Goal: Communication & Community: Ask a question

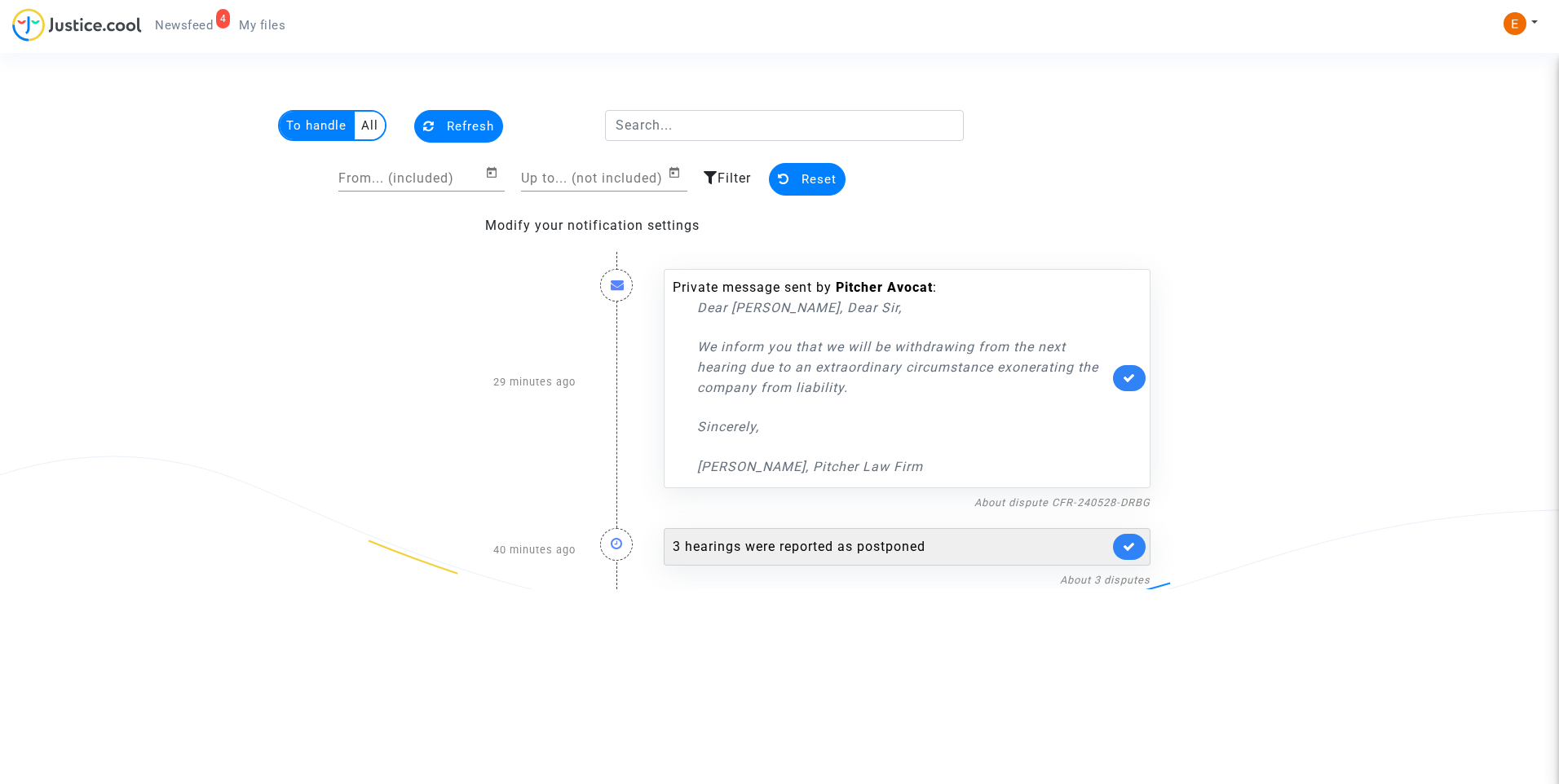
click at [853, 556] on div "3 hearings were reported as postponed" at bounding box center [890, 548] width 436 height 20
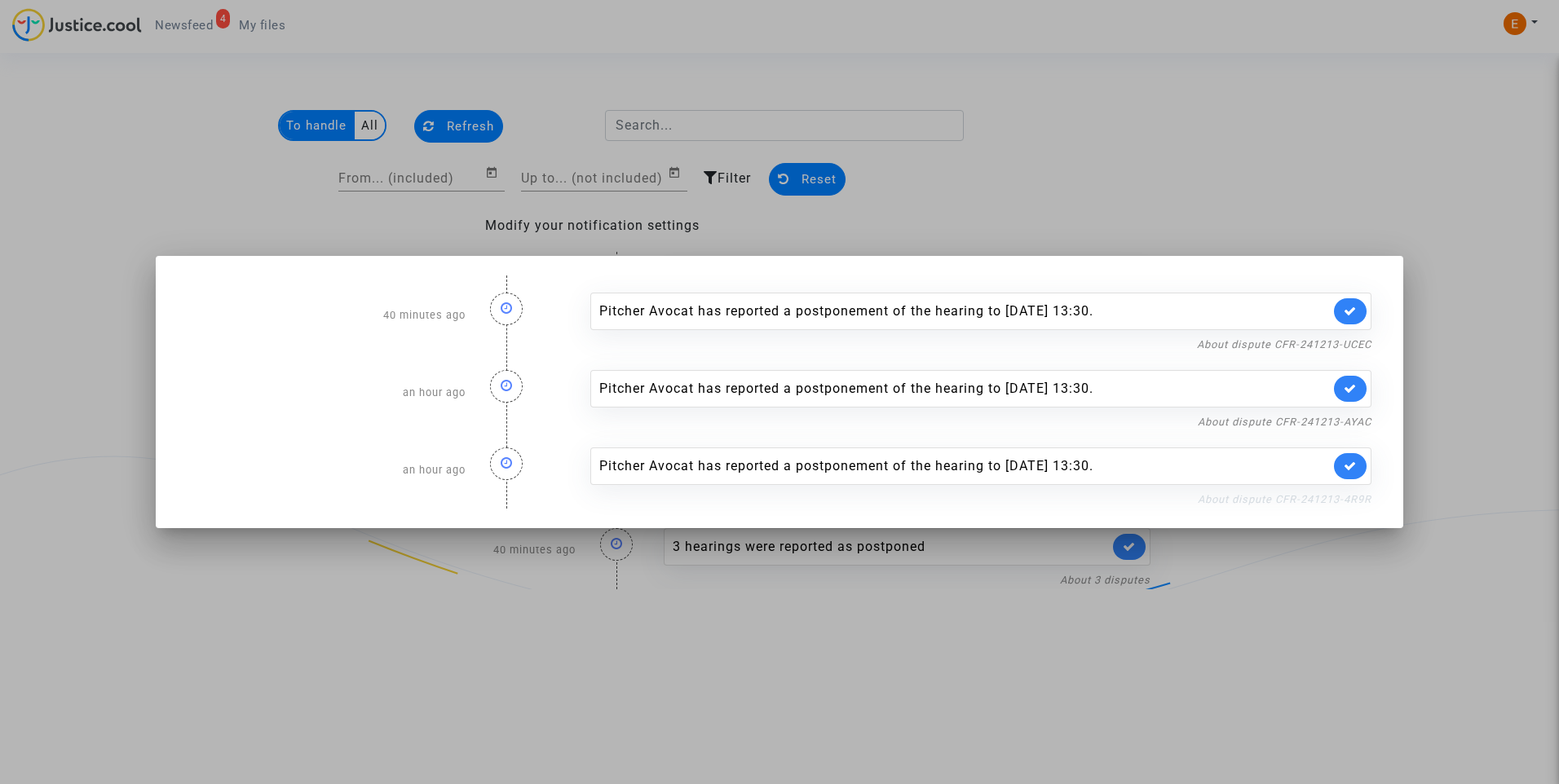
click at [1294, 503] on link "About dispute CFR-241213-4R9R" at bounding box center [1284, 500] width 173 height 13
click at [1355, 468] on icon at bounding box center [1350, 466] width 13 height 13
click at [1341, 423] on link "About dispute CFR-241213-AYAC" at bounding box center [1284, 422] width 173 height 13
click at [1357, 386] on link at bounding box center [1350, 389] width 32 height 26
click at [1356, 343] on link "About dispute CFR-241213-UCEC" at bounding box center [1284, 345] width 174 height 13
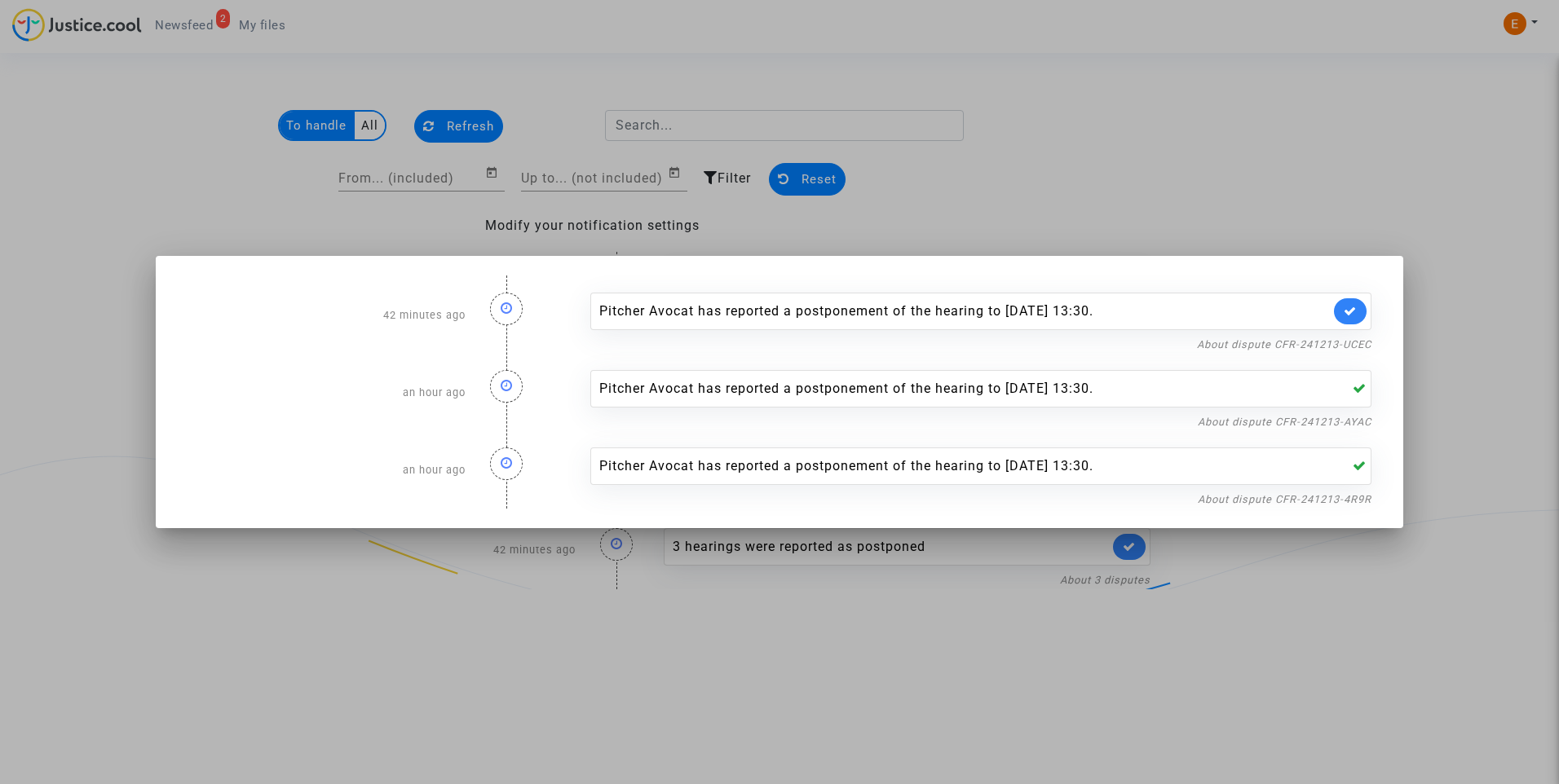
click at [1354, 320] on link at bounding box center [1350, 311] width 32 height 26
click at [1288, 188] on div at bounding box center [780, 392] width 1559 height 784
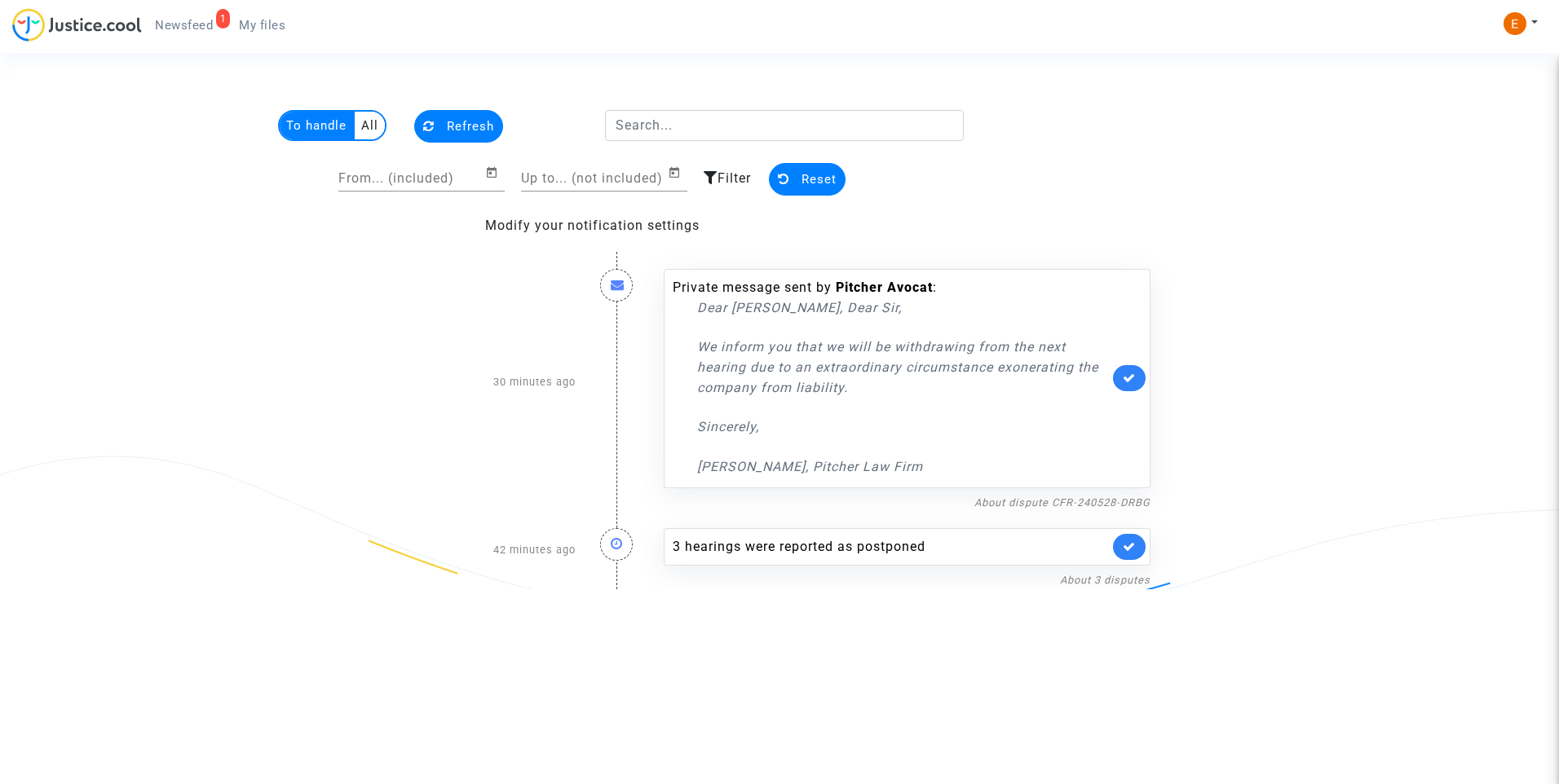
click at [265, 26] on span "My files" at bounding box center [263, 25] width 47 height 14
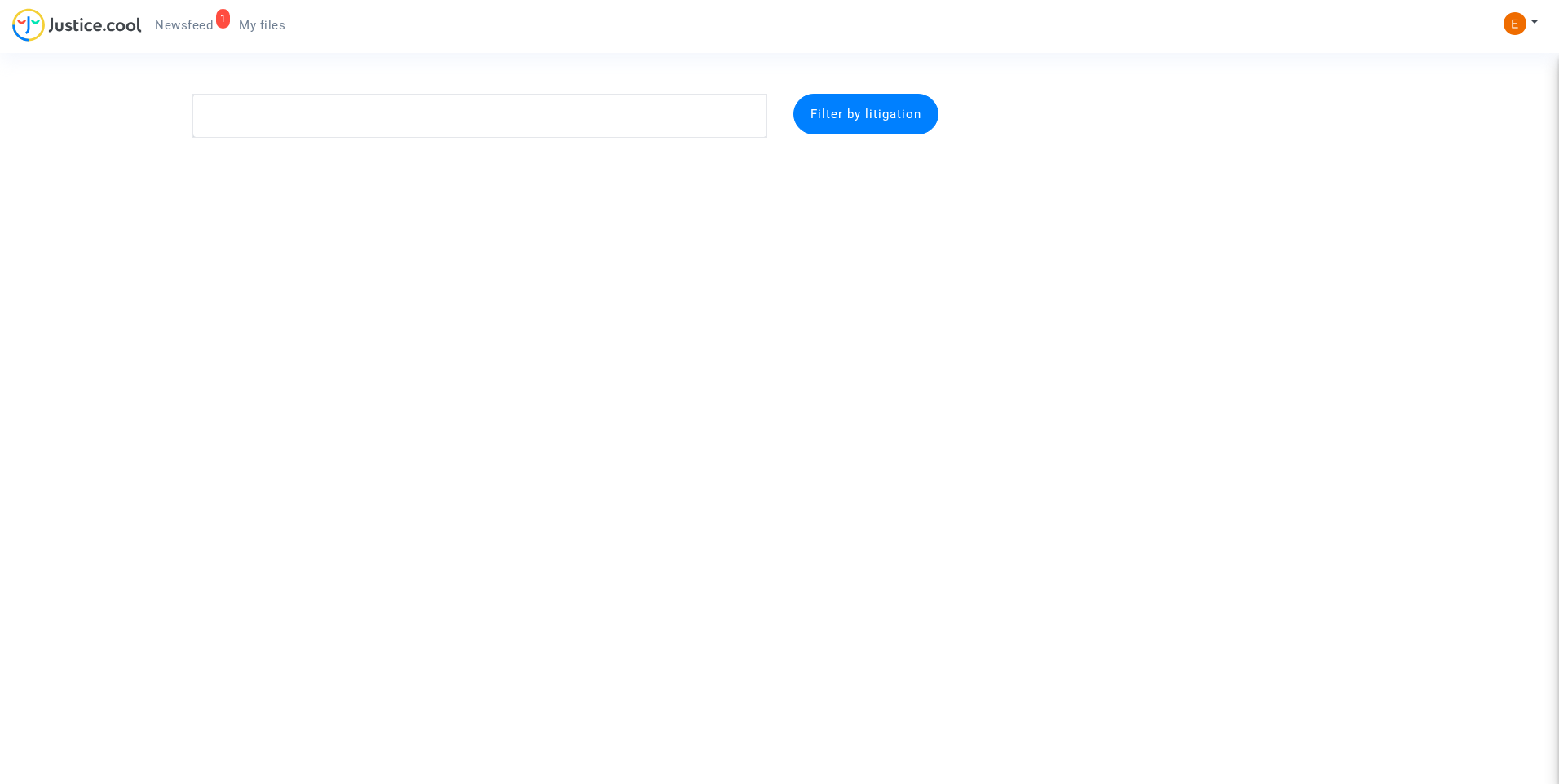
click at [190, 13] on link "1 Newsfeed" at bounding box center [183, 24] width 84 height 24
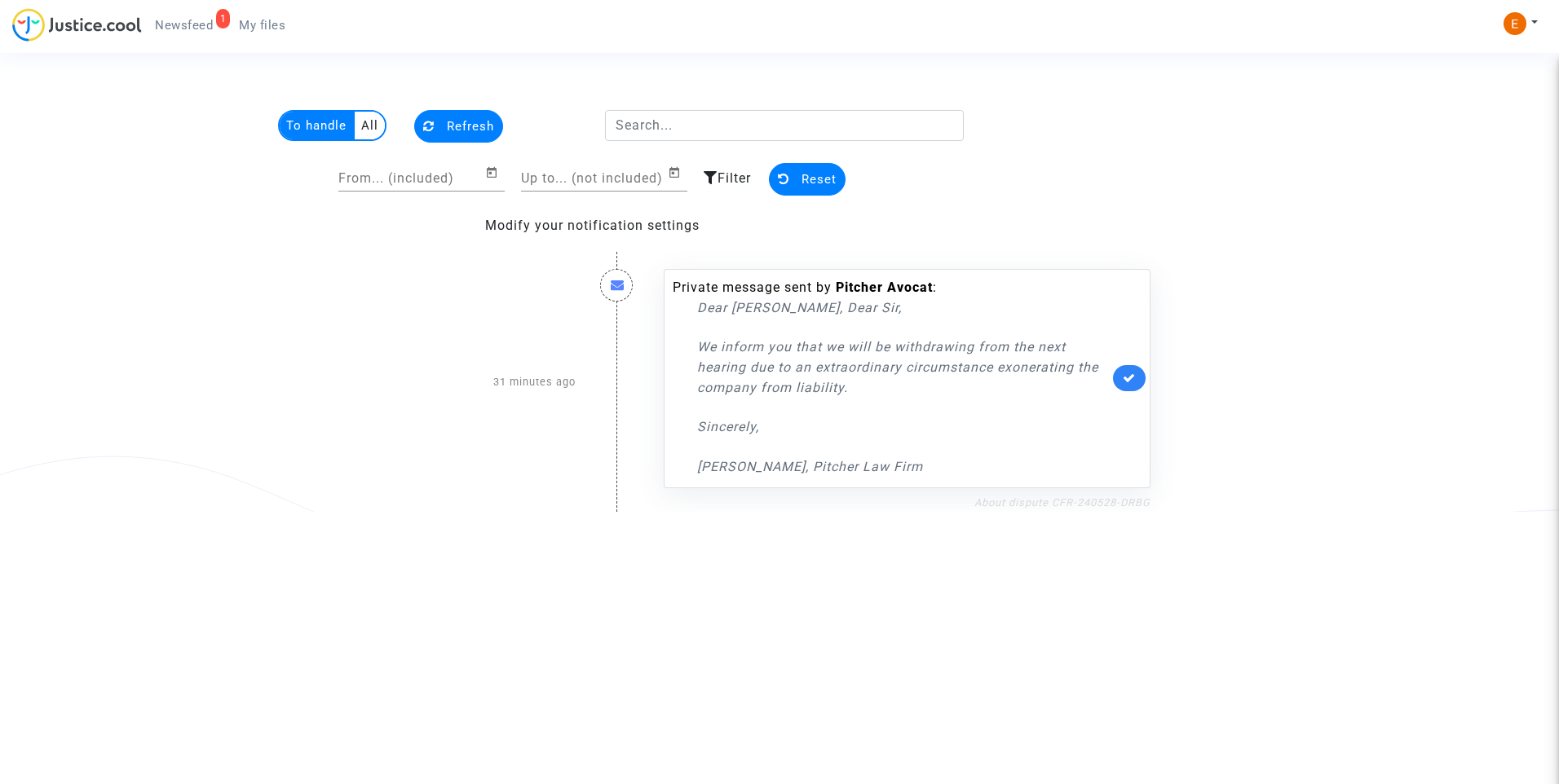
click at [1059, 504] on link "About dispute CFR-240528-DRBG" at bounding box center [1062, 503] width 176 height 13
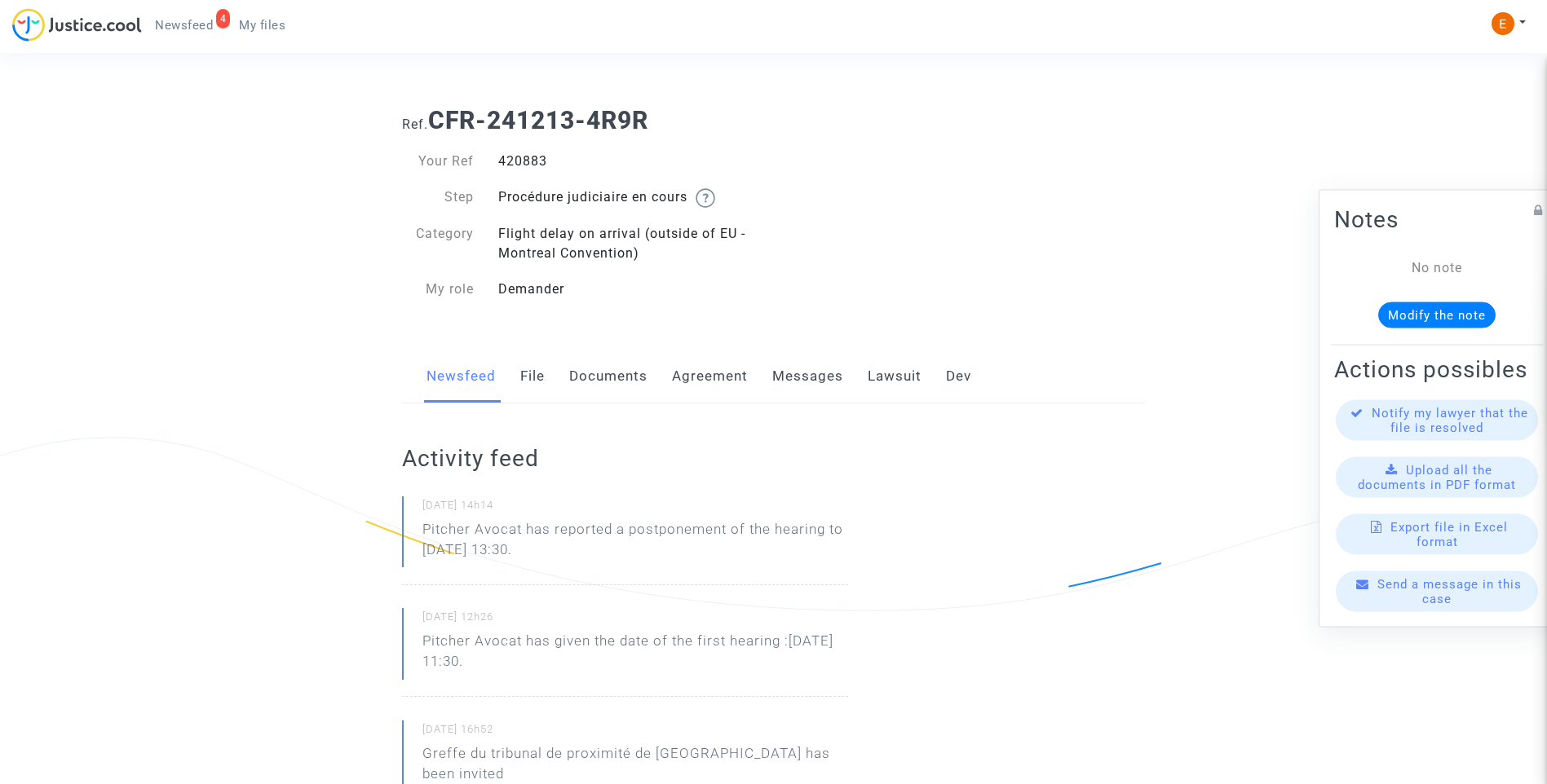
click at [514, 159] on div "420883" at bounding box center [630, 161] width 288 height 20
copy div "420883"
drag, startPoint x: 486, startPoint y: 549, endPoint x: 403, endPoint y: 530, distance: 85.1
click at [403, 530] on div "09/09/2025 - 14h14 Pitcher Avocat has reported a postponement of the hearing to…" at bounding box center [625, 540] width 446 height 88
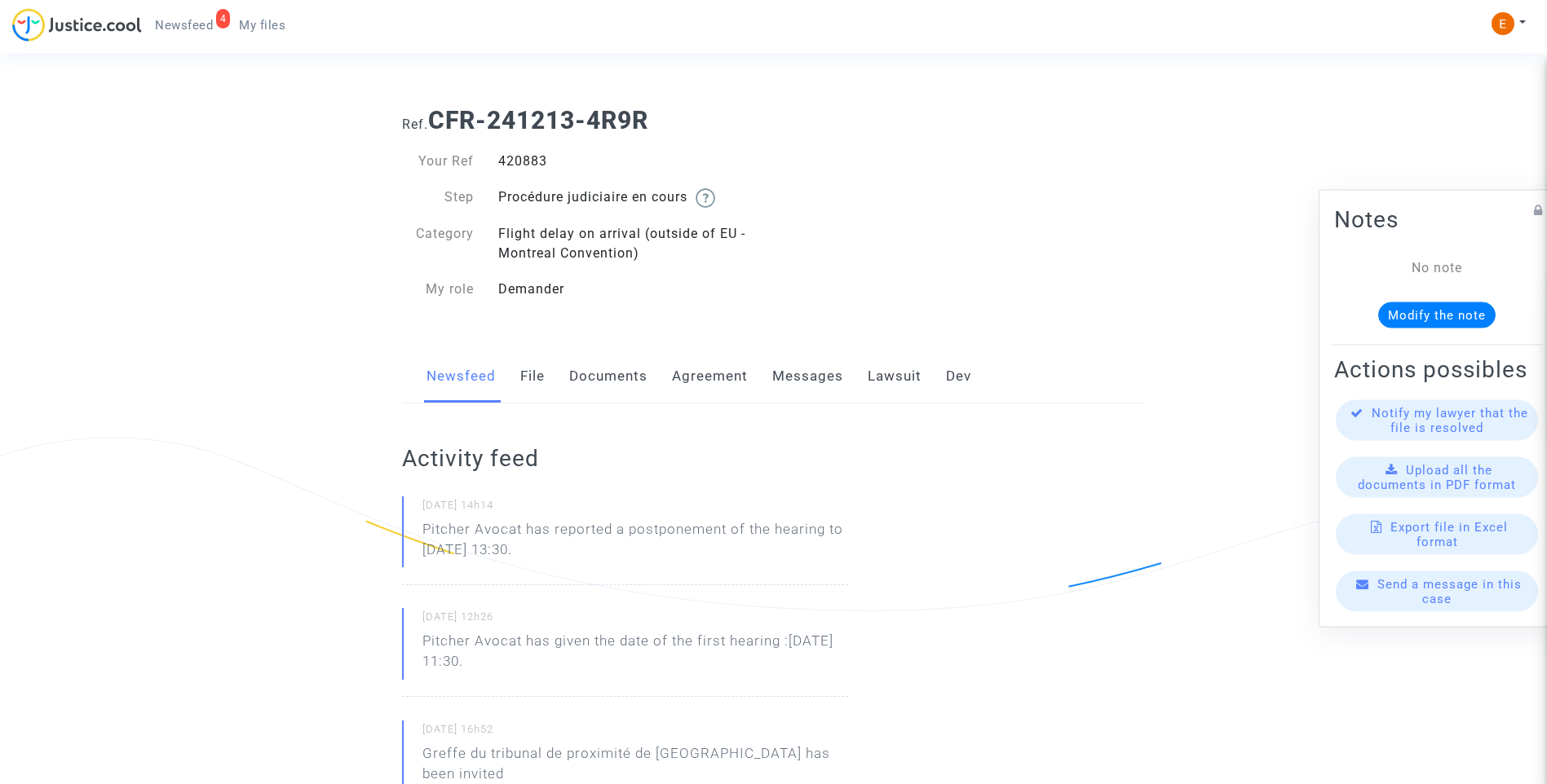
drag, startPoint x: 425, startPoint y: 533, endPoint x: 596, endPoint y: 545, distance: 171.4
click at [596, 545] on p "Pitcher Avocat has reported a postponement of the hearing to Dec 1st 2025 at 13…" at bounding box center [635, 544] width 426 height 49
drag, startPoint x: 596, startPoint y: 545, endPoint x: 572, endPoint y: 547, distance: 24.1
click at [637, 555] on p "Pitcher Avocat ha informado de un aplazamiento de la audiencia hasta el 1 de di…" at bounding box center [635, 544] width 426 height 49
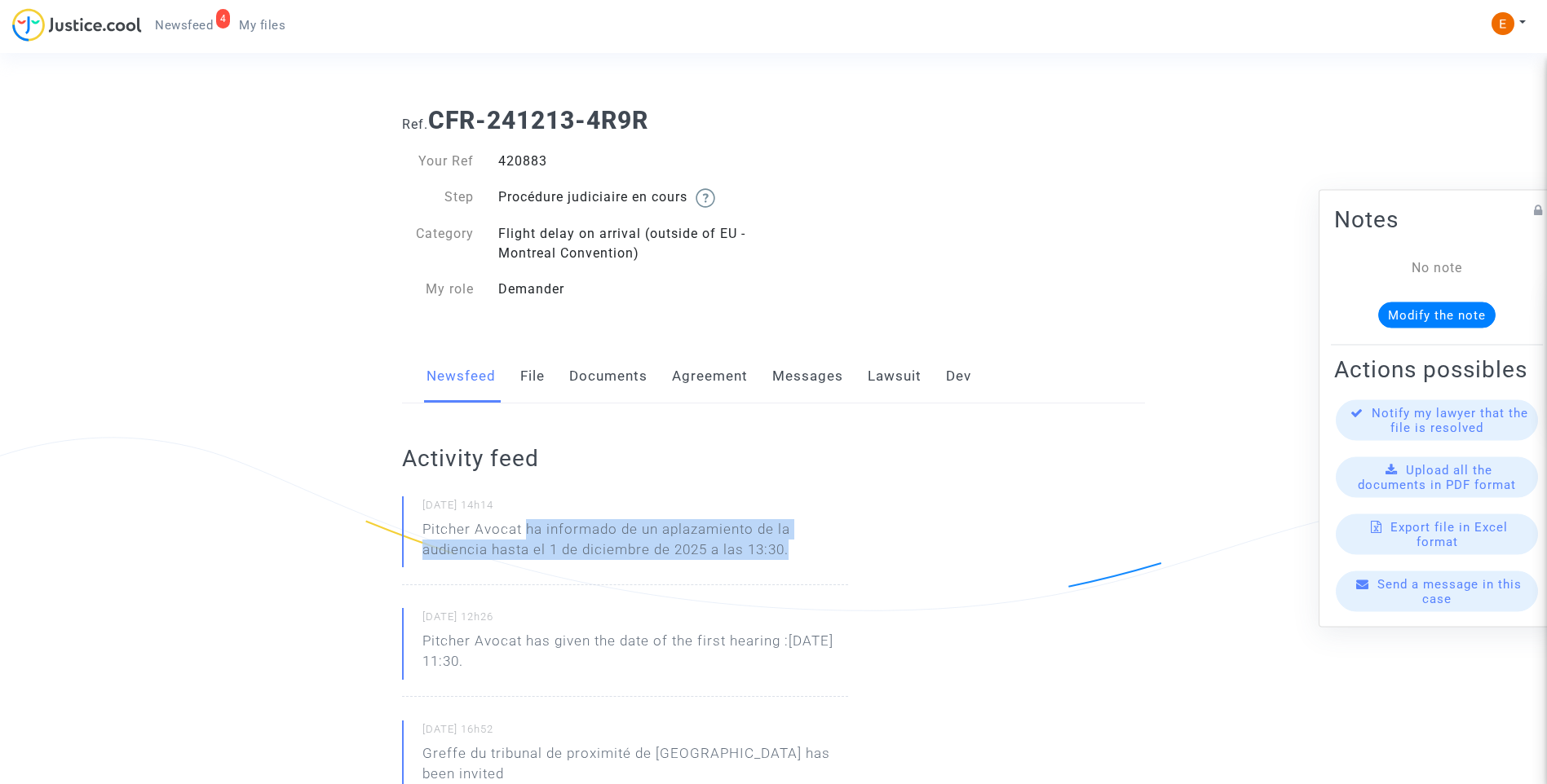
drag, startPoint x: 526, startPoint y: 529, endPoint x: 800, endPoint y: 552, distance: 275.0
click at [800, 552] on p "Pitcher Avocat ha informado de un aplazamiento de la audiencia hasta el 1 de di…" at bounding box center [635, 544] width 426 height 49
drag, startPoint x: 800, startPoint y: 552, endPoint x: 775, endPoint y: 543, distance: 26.6
copy p "ha informado de un aplazamiento de la audiencia hasta el 1 de diciembre de 2025…"
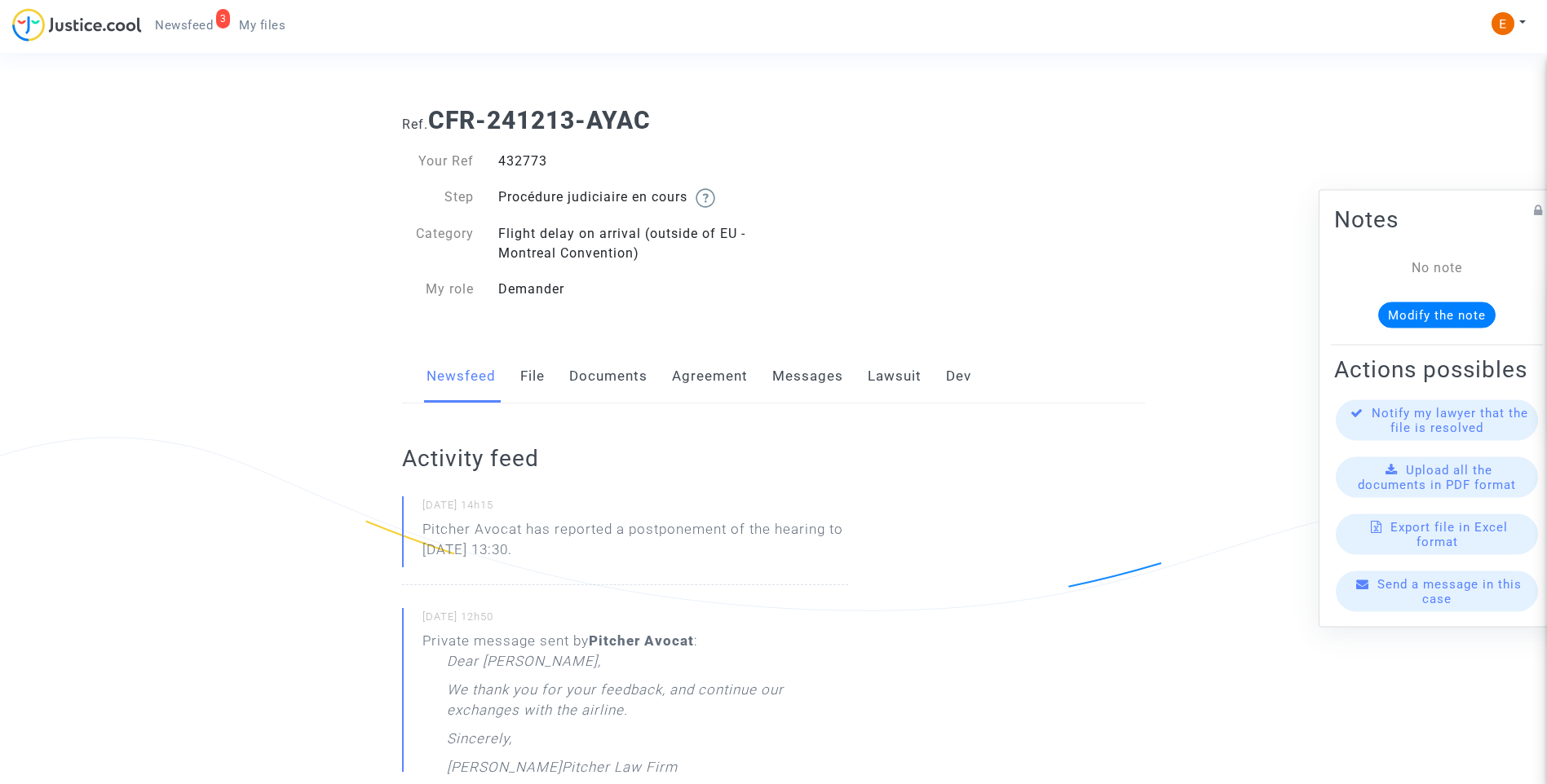
drag, startPoint x: 0, startPoint y: 0, endPoint x: 513, endPoint y: 163, distance: 538.3
drag, startPoint x: 622, startPoint y: 551, endPoint x: 399, endPoint y: 530, distance: 224.0
drag, startPoint x: 399, startPoint y: 530, endPoint x: 453, endPoint y: 545, distance: 56.0
click at [530, 530] on p "Pitcher Avocat ha informado de un aplazamiento de la audiencia hasta el 1 de di…" at bounding box center [635, 544] width 426 height 49
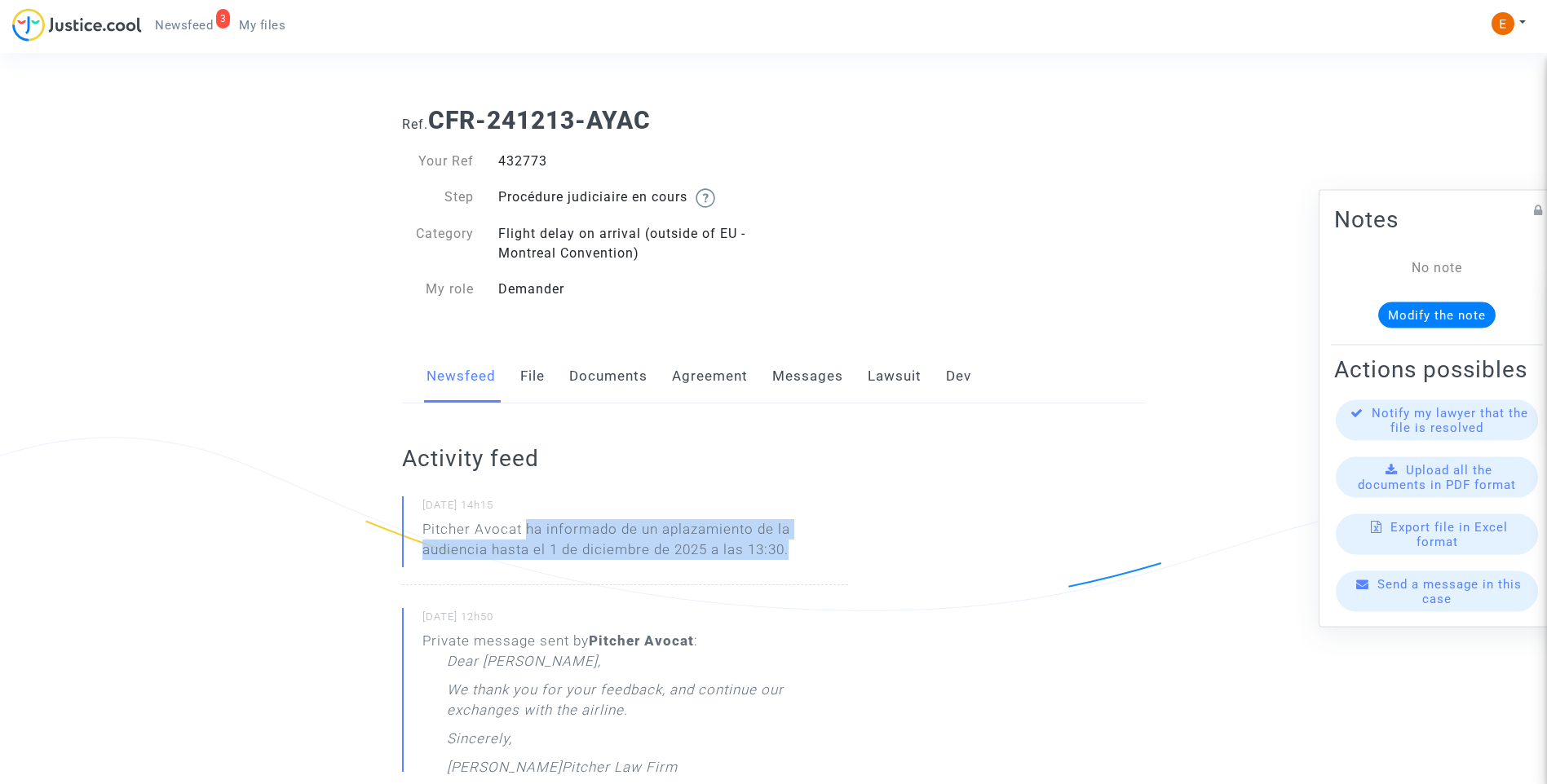
drag, startPoint x: 528, startPoint y: 528, endPoint x: 816, endPoint y: 550, distance: 288.8
click at [816, 550] on p "Pitcher Avocat ha informado de un aplazamiento de la audiencia hasta el 1 de di…" at bounding box center [635, 544] width 426 height 49
drag, startPoint x: 816, startPoint y: 550, endPoint x: 725, endPoint y: 540, distance: 91.5
copy p "ha informado de un aplazamiento de la audiencia hasta el 1 de diciembre de 2025…"
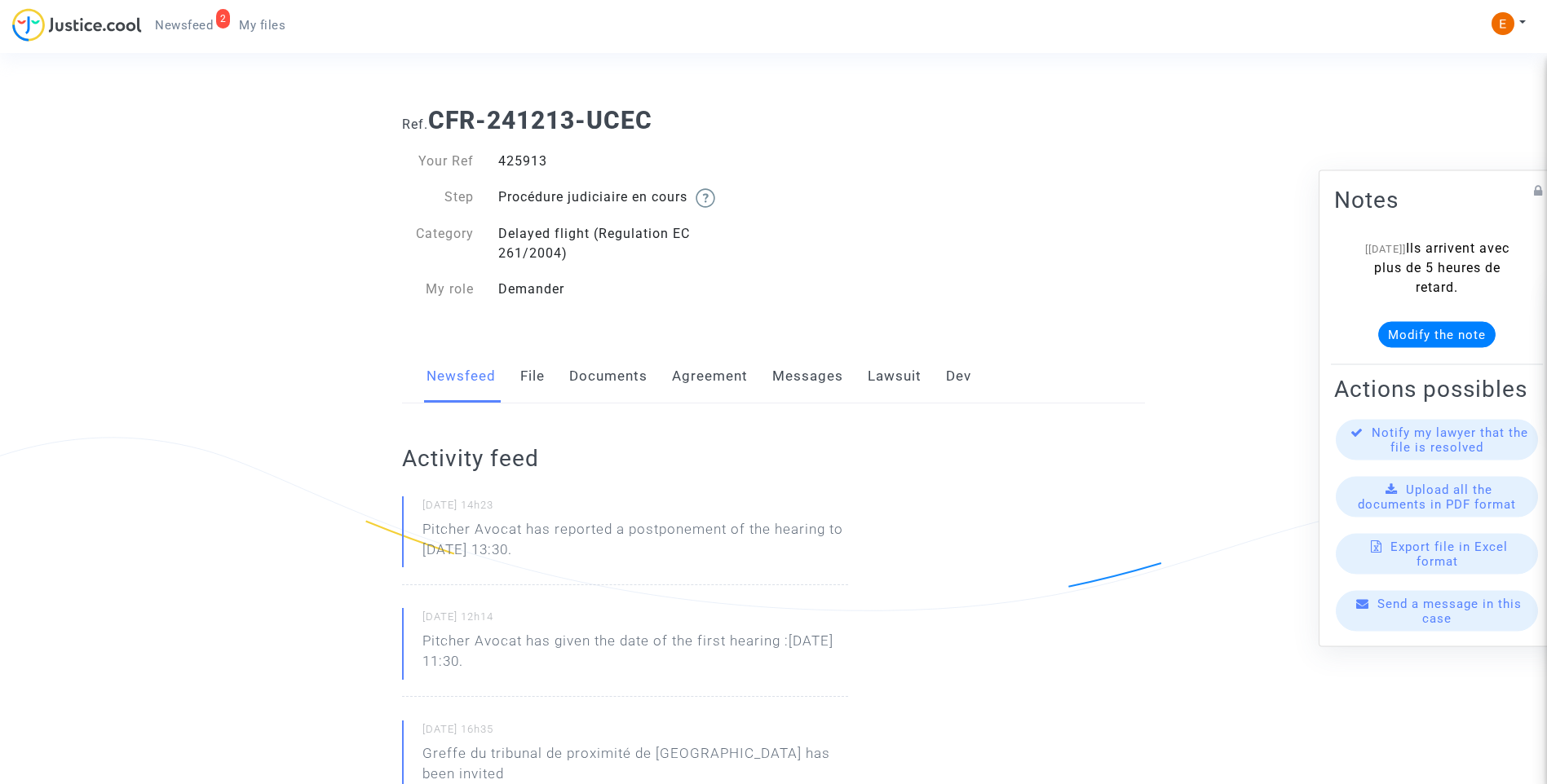
drag, startPoint x: 0, startPoint y: 0, endPoint x: 529, endPoint y: 157, distance: 551.8
click at [529, 157] on div "425913" at bounding box center [630, 161] width 288 height 20
copy div "425913"
drag, startPoint x: 607, startPoint y: 554, endPoint x: 396, endPoint y: 546, distance: 211.2
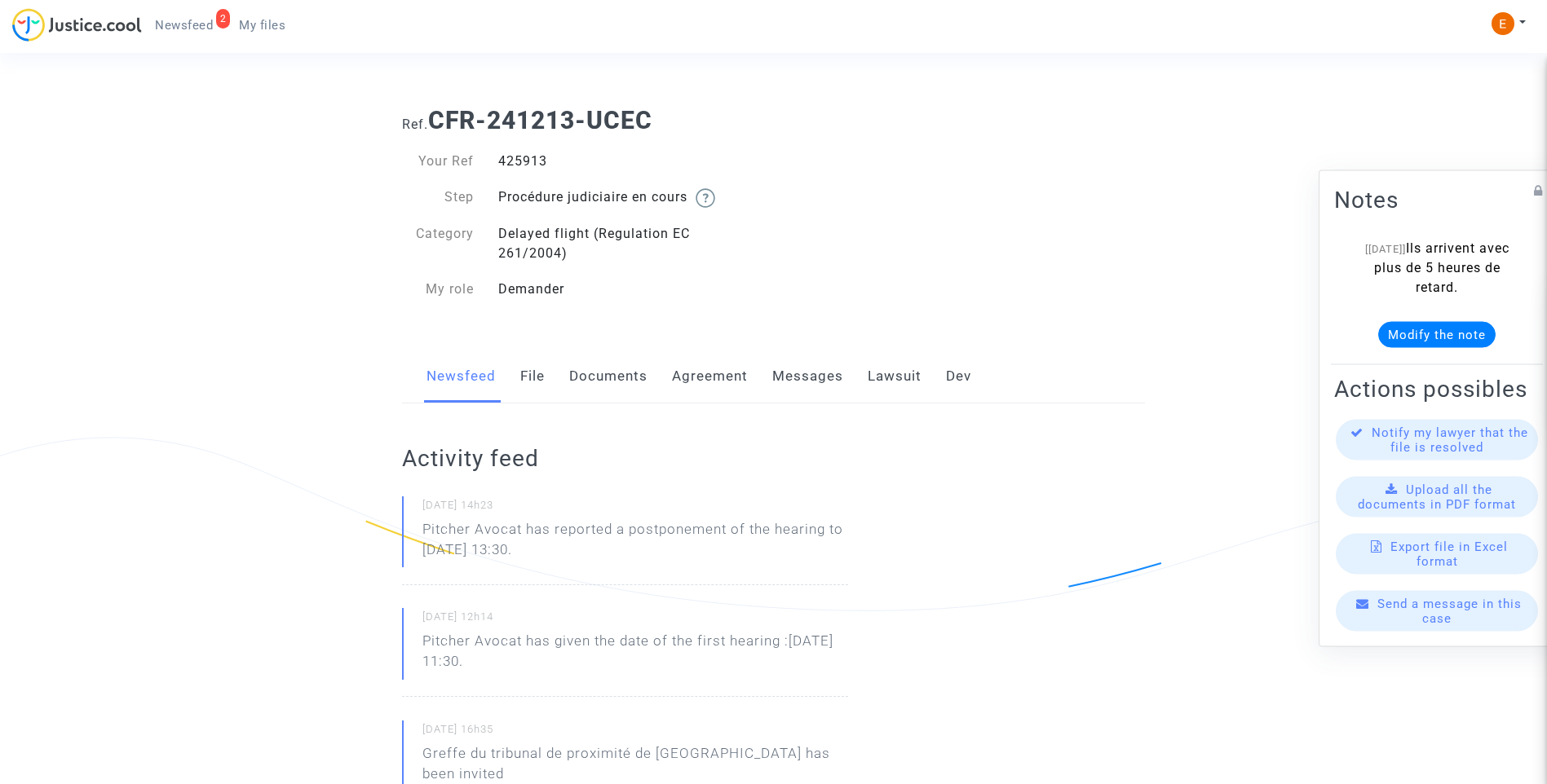
drag, startPoint x: 396, startPoint y: 546, endPoint x: 449, endPoint y: 549, distance: 53.1
click at [533, 539] on p "Pitcher Avocat ha informado de un aplazamiento de la audiencia hasta el 1 de di…" at bounding box center [635, 544] width 426 height 49
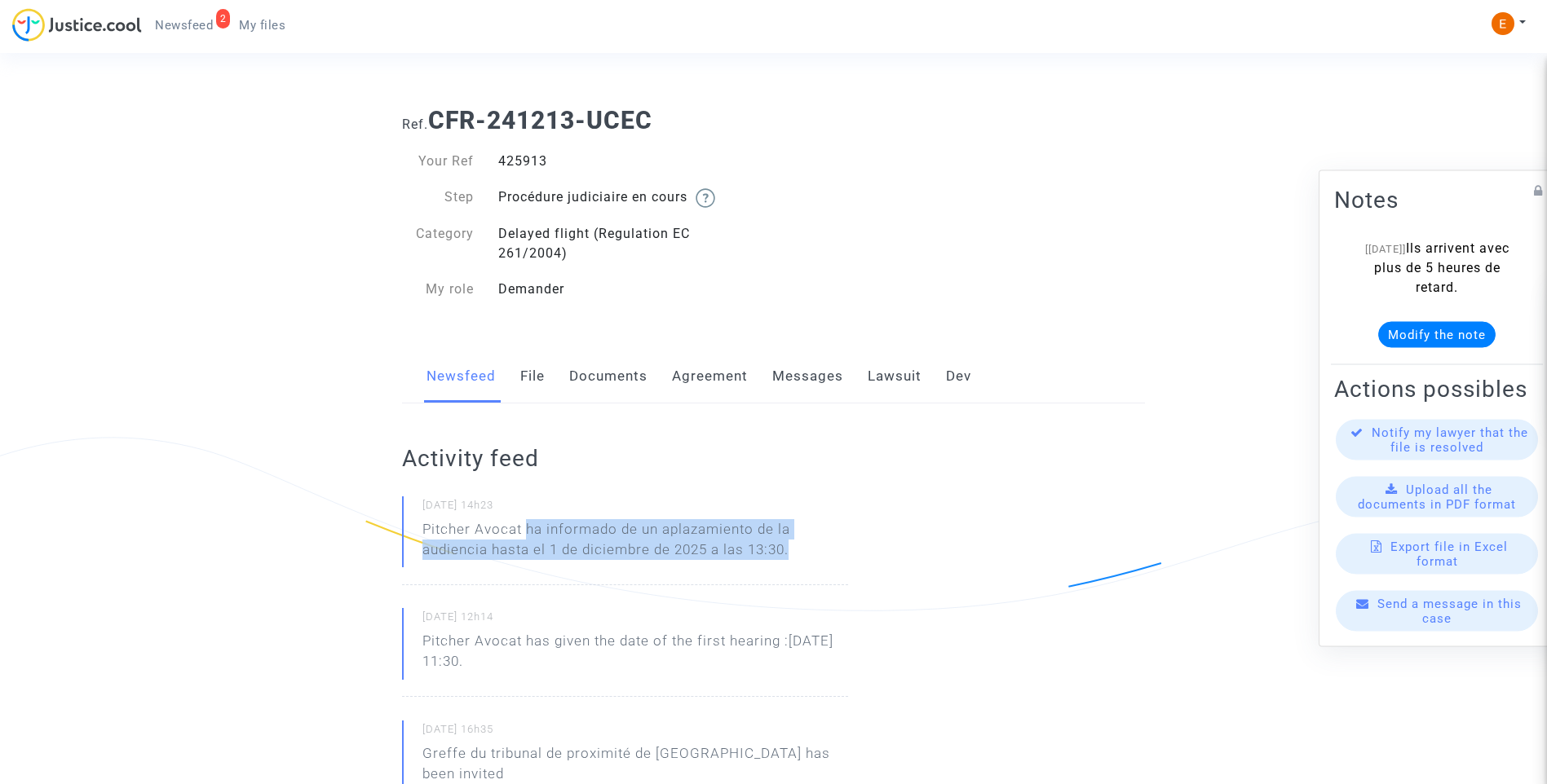
drag, startPoint x: 525, startPoint y: 524, endPoint x: 805, endPoint y: 553, distance: 281.5
click at [805, 553] on p "Pitcher Avocat ha informado de un aplazamiento de la audiencia hasta el 1 de di…" at bounding box center [635, 544] width 426 height 49
drag, startPoint x: 805, startPoint y: 553, endPoint x: 746, endPoint y: 538, distance: 60.9
copy p "ha informado de un aplazamiento de la audiencia hasta el 1 de diciembre de 2025…"
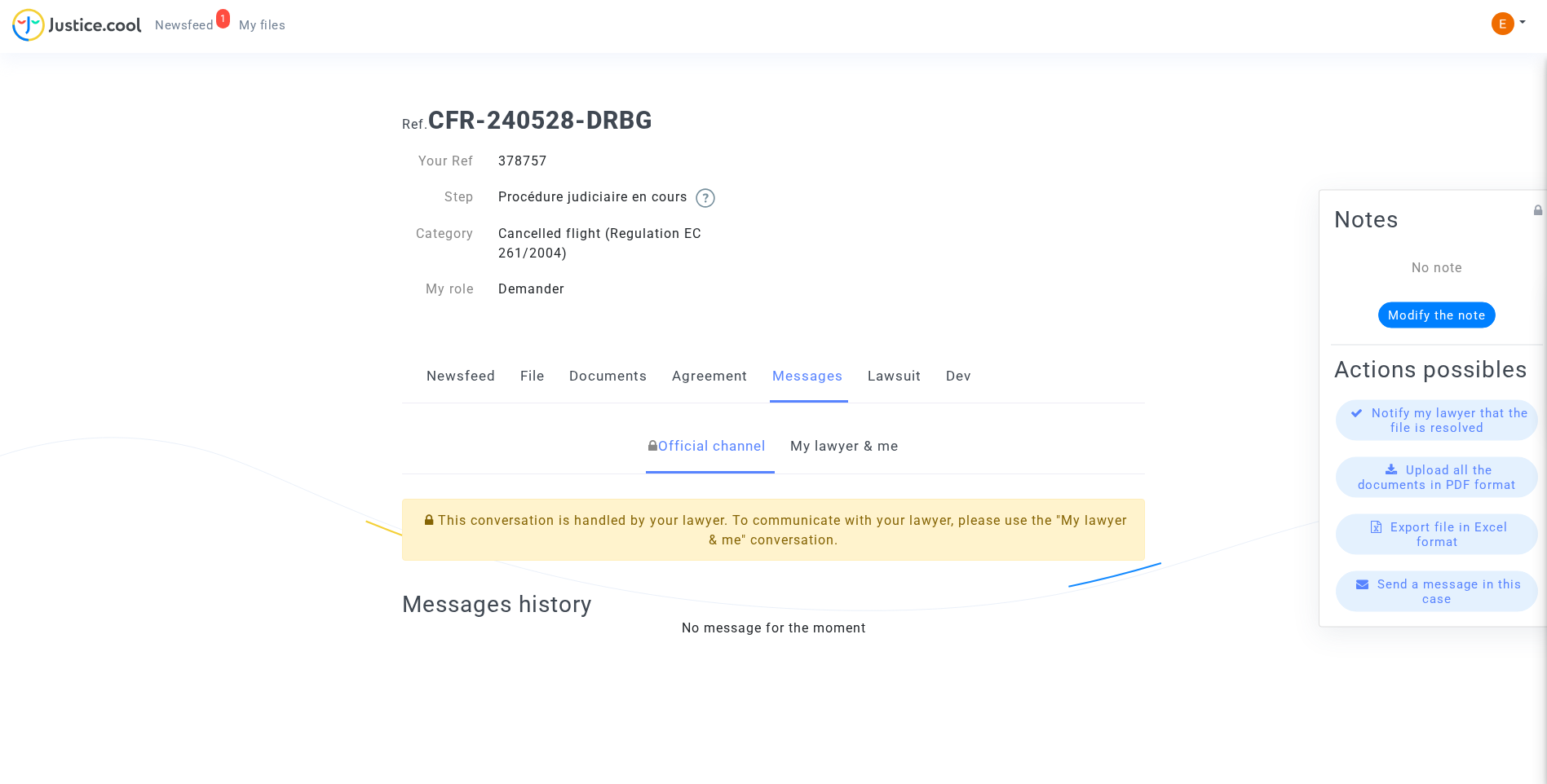
click at [859, 441] on link "My lawyer & me" at bounding box center [845, 447] width 108 height 54
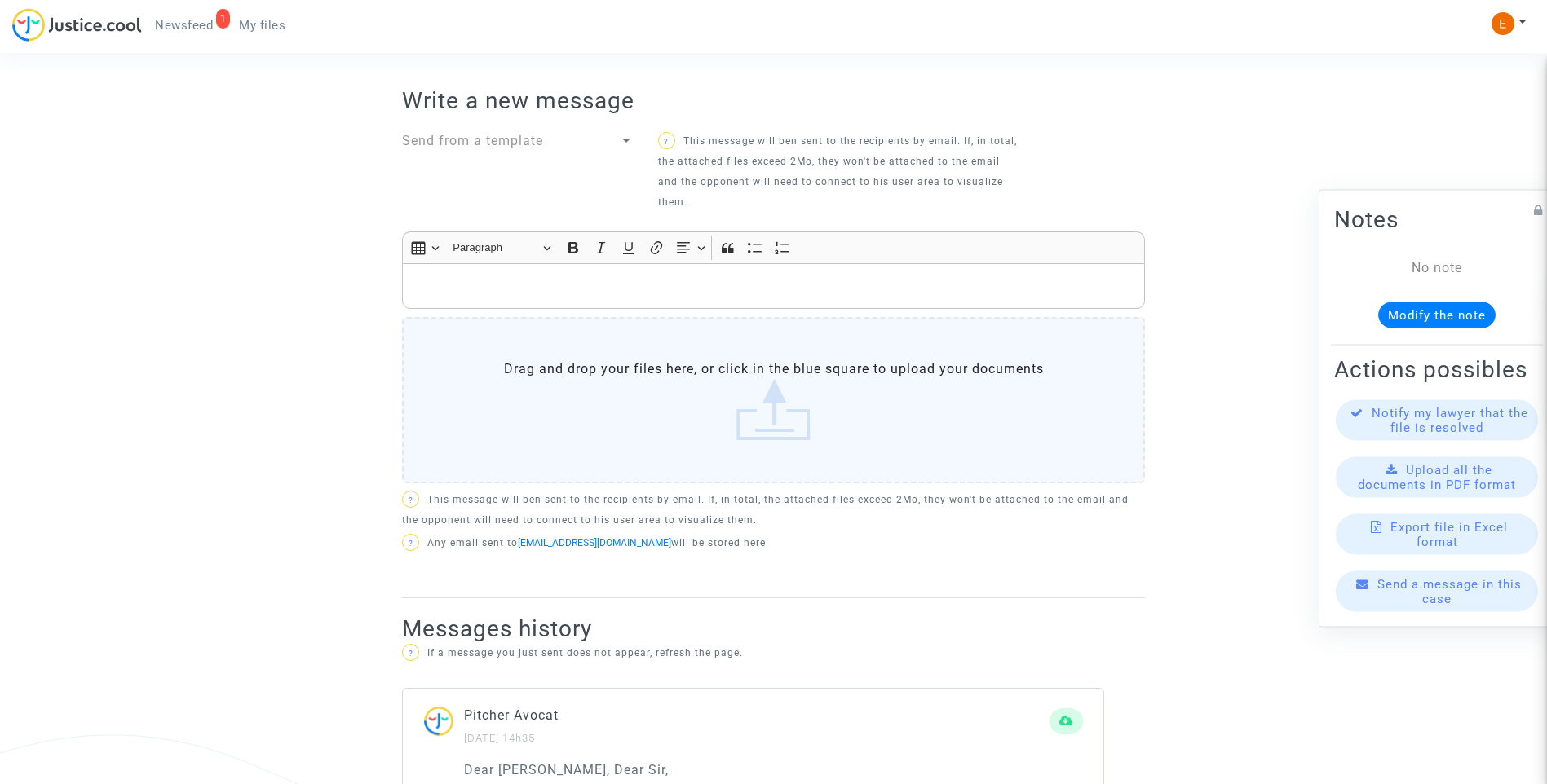
scroll to position [401, 0]
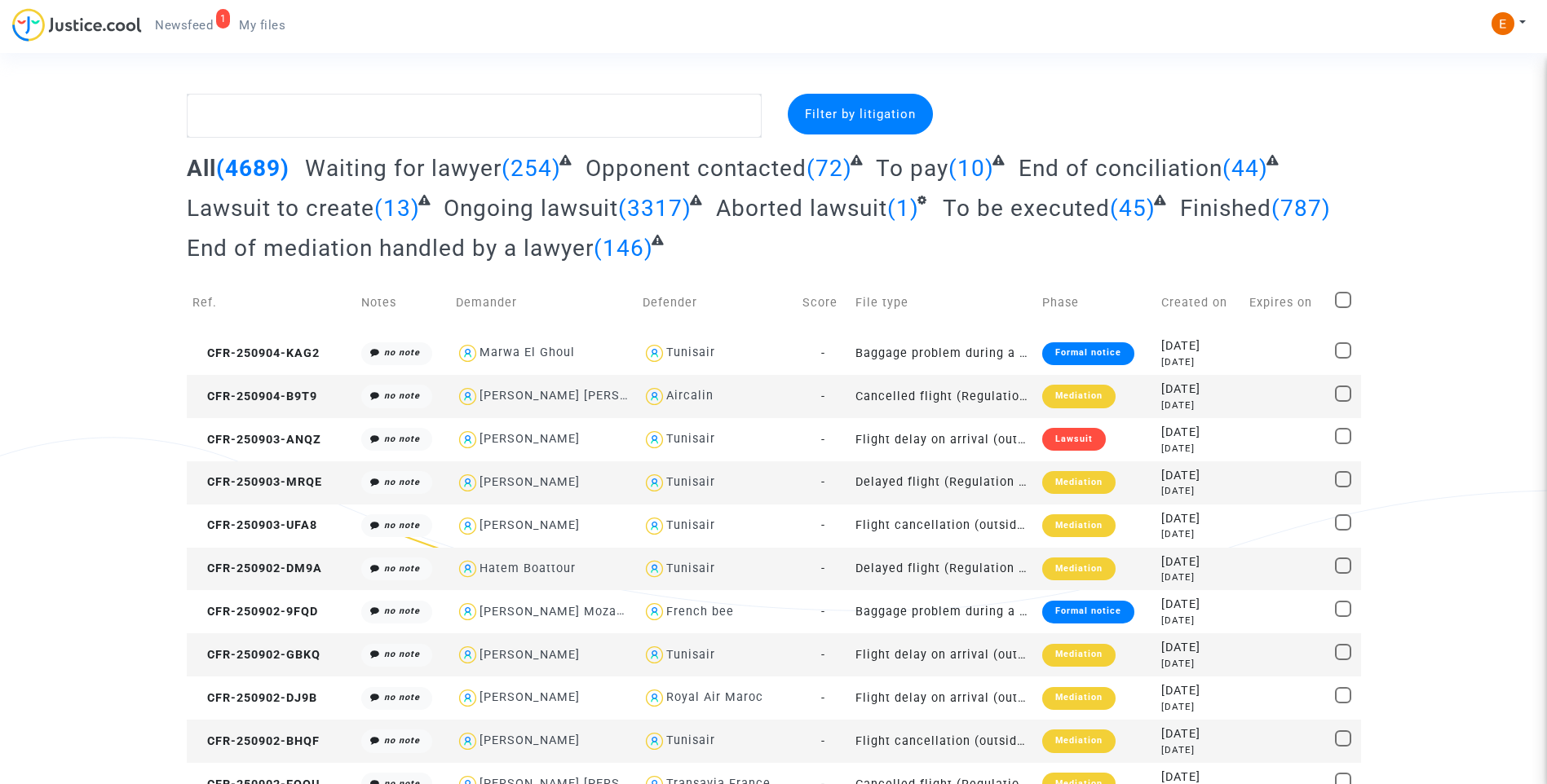
drag, startPoint x: 181, startPoint y: 19, endPoint x: 599, endPoint y: 78, distance: 422.1
click at [181, 19] on span "Newsfeed" at bounding box center [184, 25] width 58 height 14
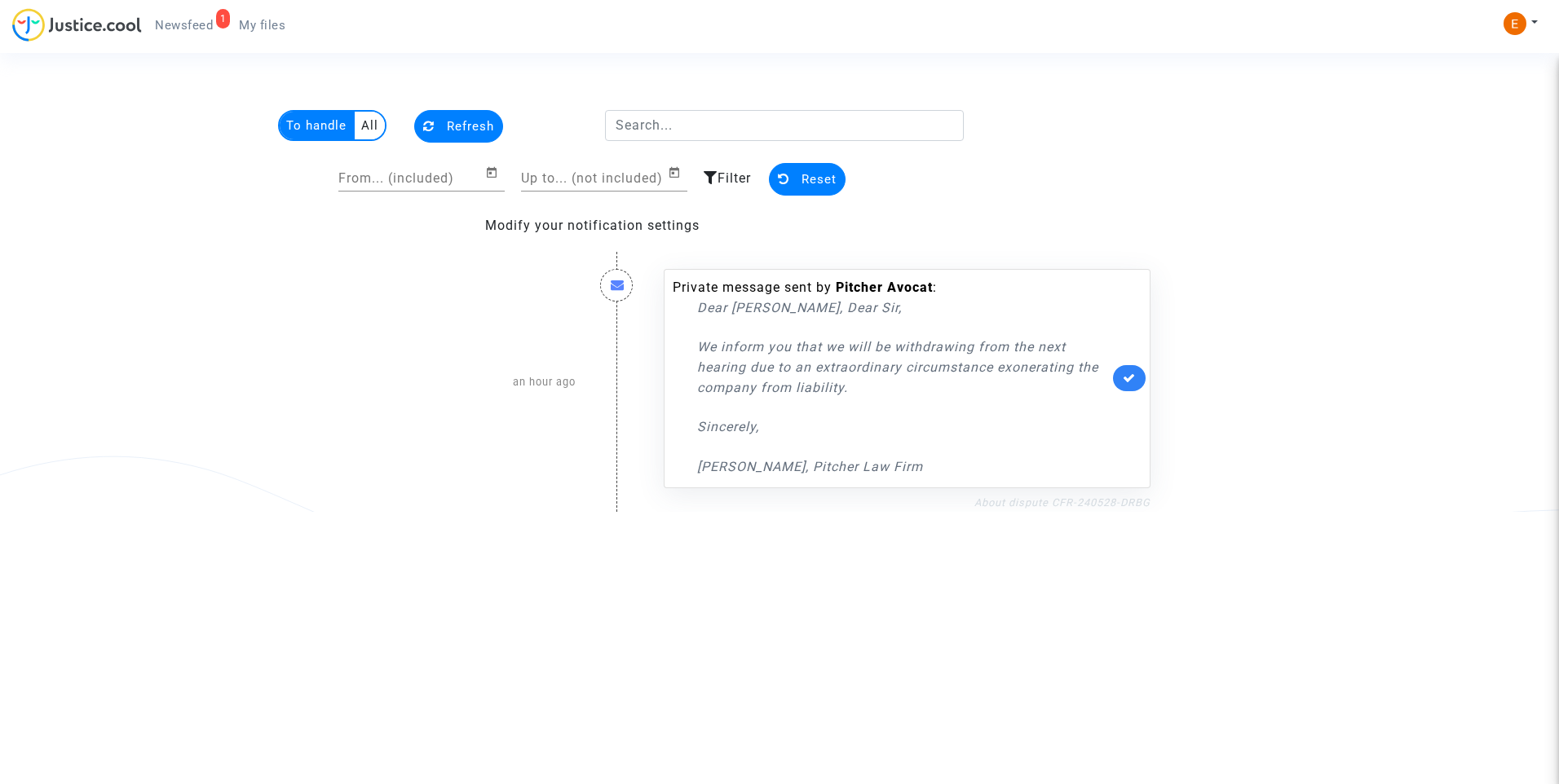
click at [1011, 502] on link "About dispute CFR-240528-DRBG" at bounding box center [1062, 503] width 176 height 13
click at [1129, 383] on icon at bounding box center [1129, 378] width 13 height 13
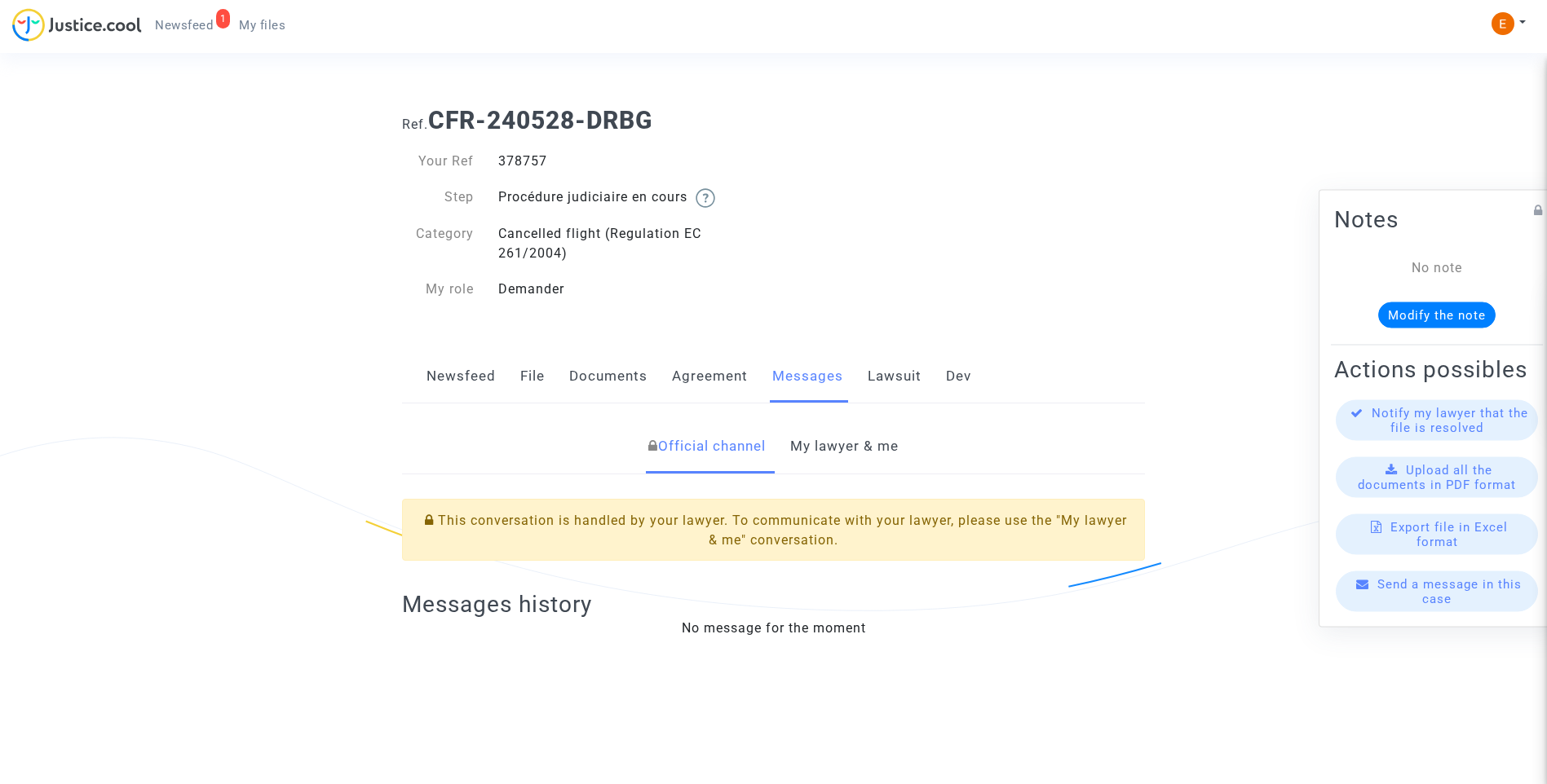
drag, startPoint x: 0, startPoint y: 0, endPoint x: 522, endPoint y: 154, distance: 544.2
click at [522, 154] on div "378757" at bounding box center [630, 161] width 288 height 20
click at [876, 444] on link "My lawyer & me" at bounding box center [845, 447] width 108 height 54
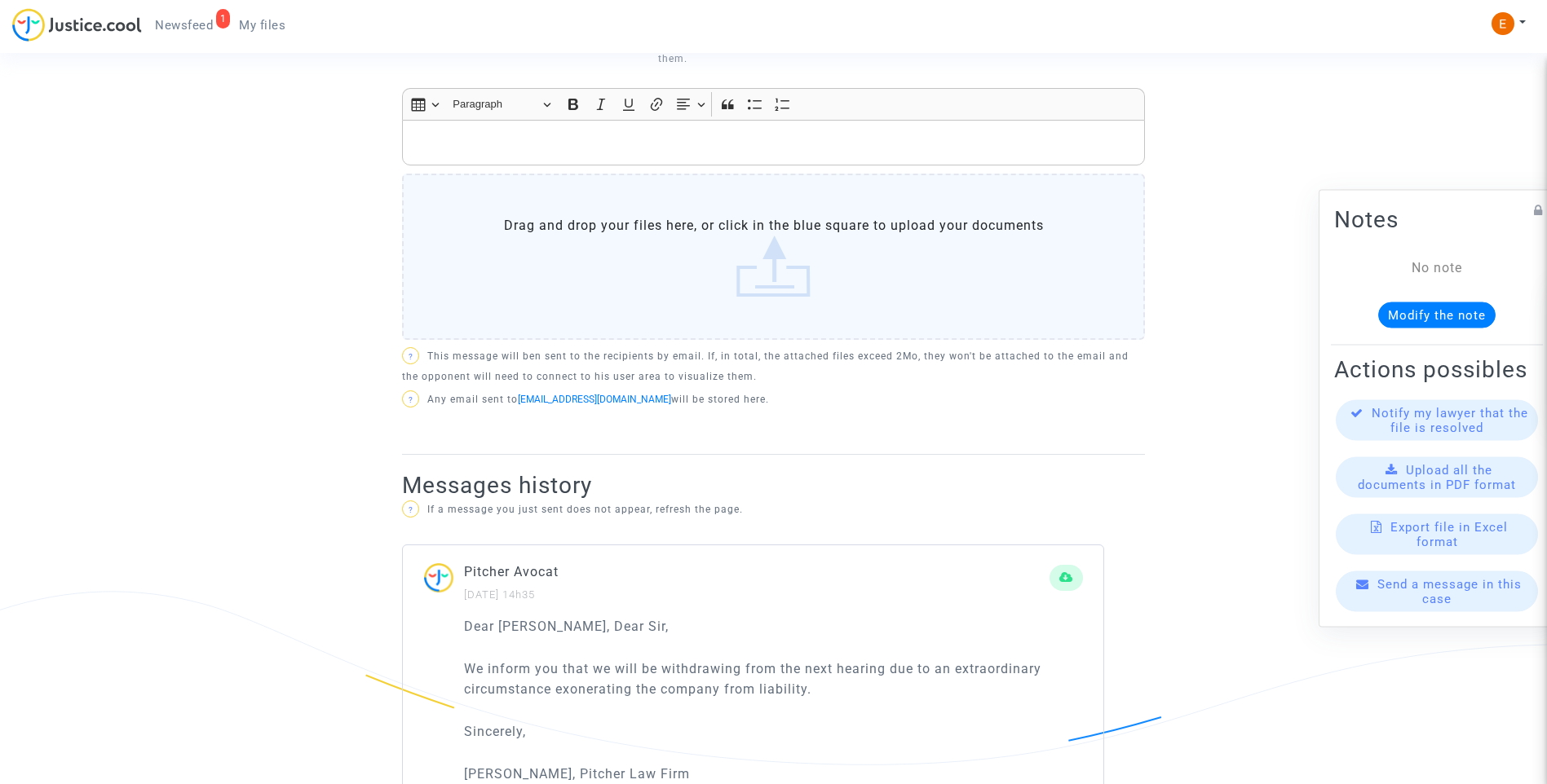
scroll to position [897, 0]
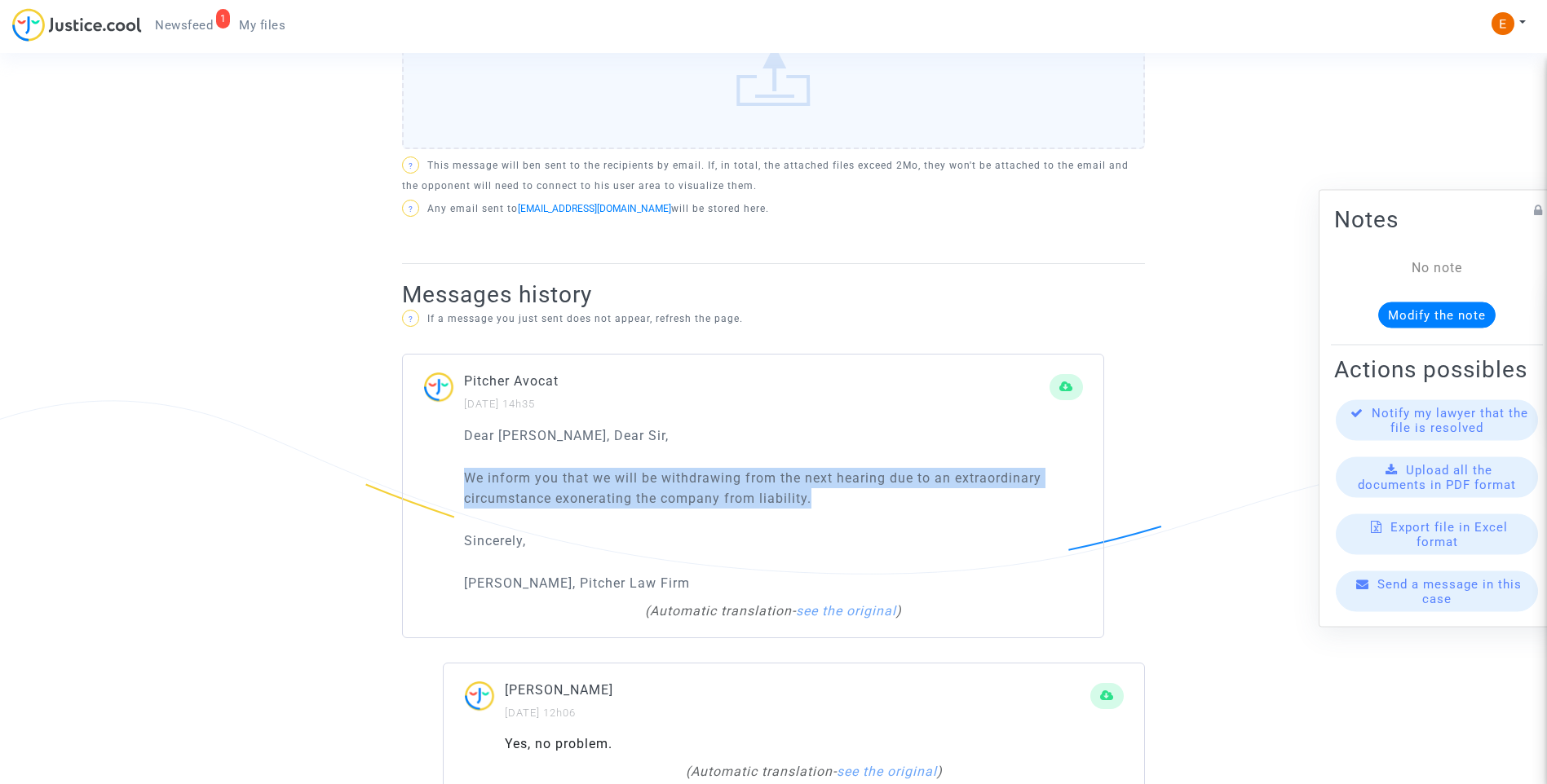
drag, startPoint x: 449, startPoint y: 454, endPoint x: 868, endPoint y: 483, distance: 420.0
click at [868, 483] on div "Dear [PERSON_NAME], Dear [PERSON_NAME], We inform you that we will be withdrawi…" at bounding box center [753, 532] width 700 height 213
drag, startPoint x: 868, startPoint y: 483, endPoint x: 746, endPoint y: 490, distance: 122.2
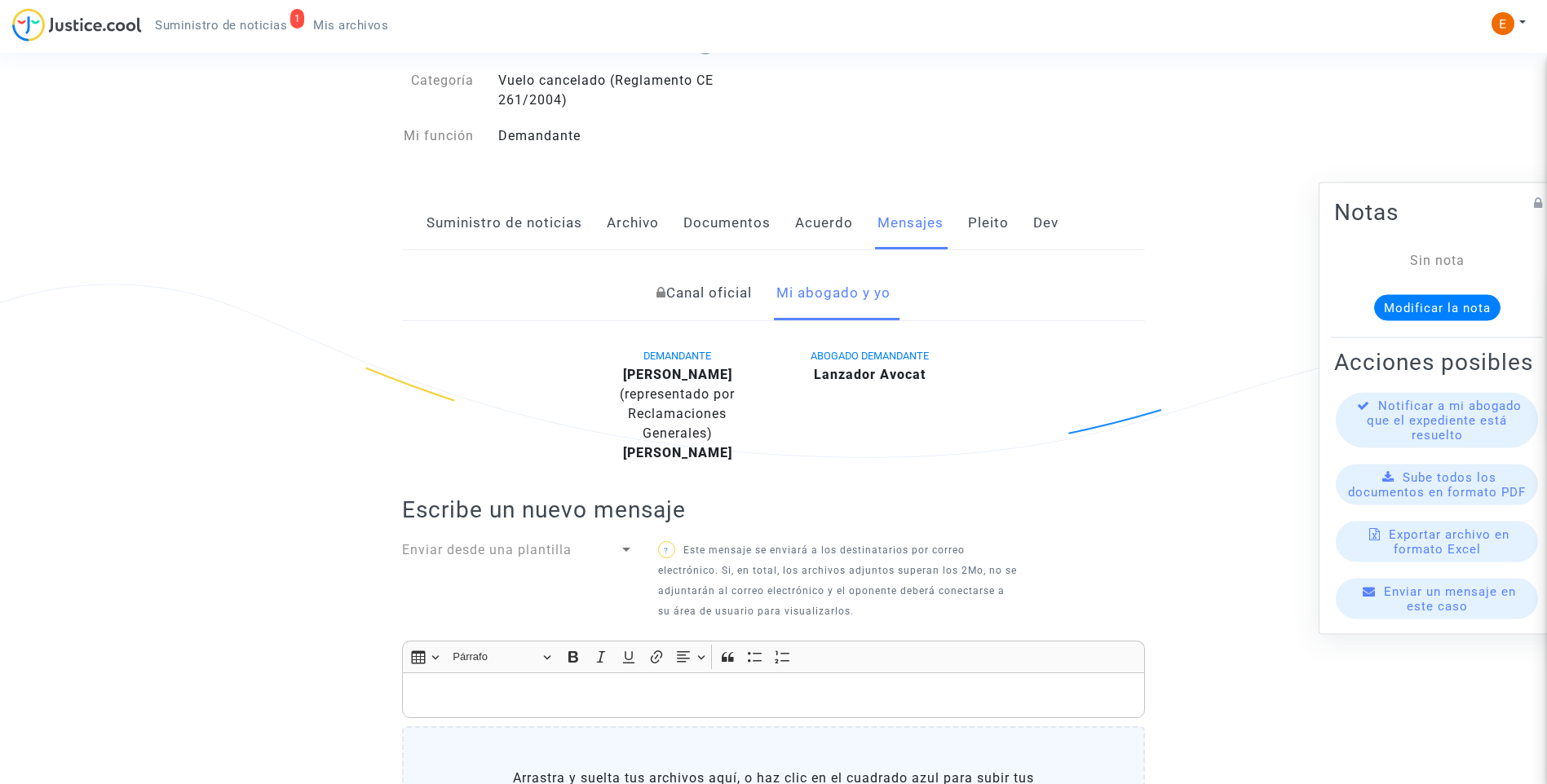
scroll to position [81, 0]
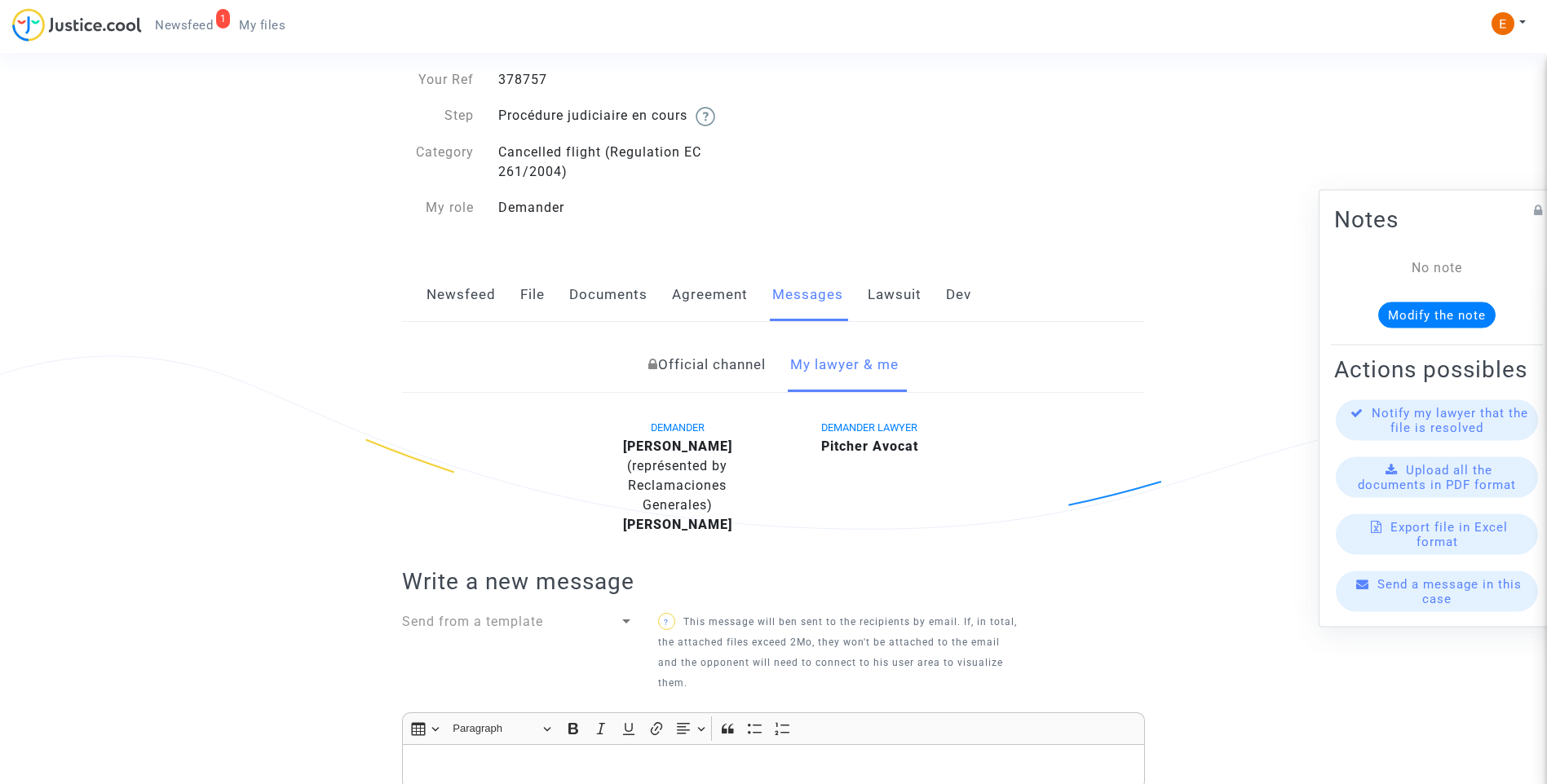
click at [538, 293] on font "File" at bounding box center [533, 294] width 24 height 16
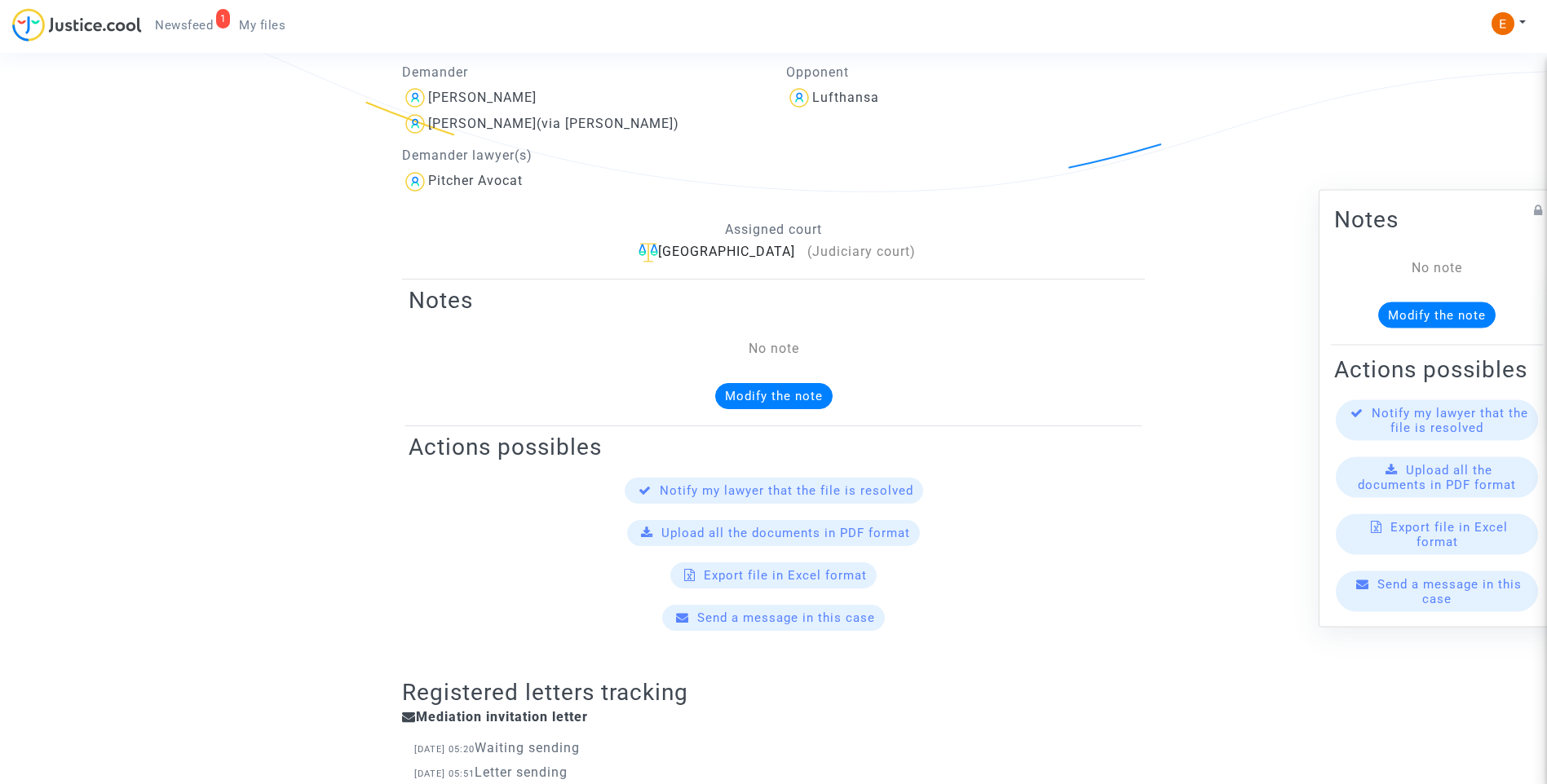
scroll to position [163, 0]
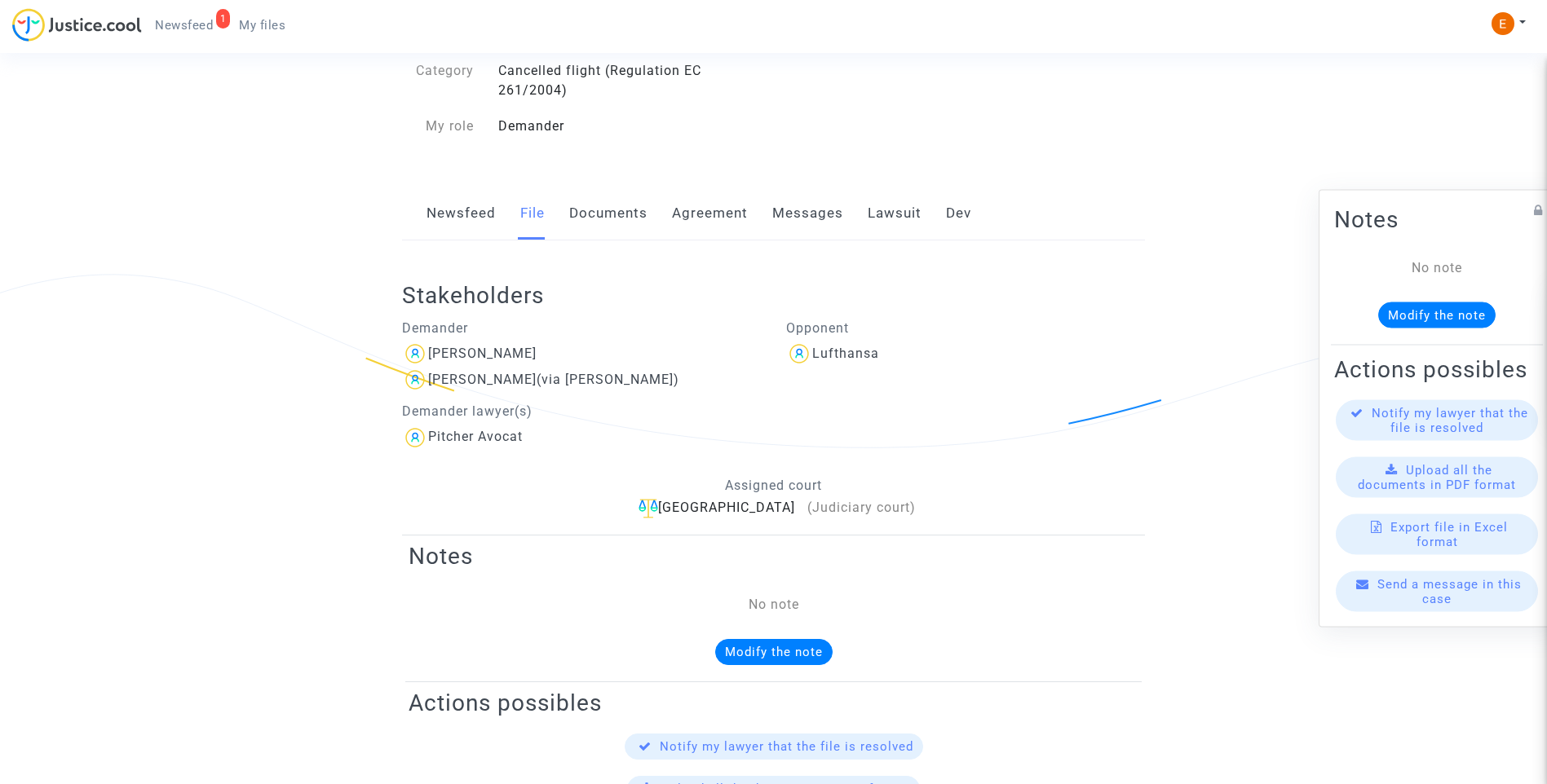
drag, startPoint x: 832, startPoint y: 214, endPoint x: 841, endPoint y: 214, distance: 9.0
click at [832, 214] on font "Messages" at bounding box center [808, 213] width 71 height 16
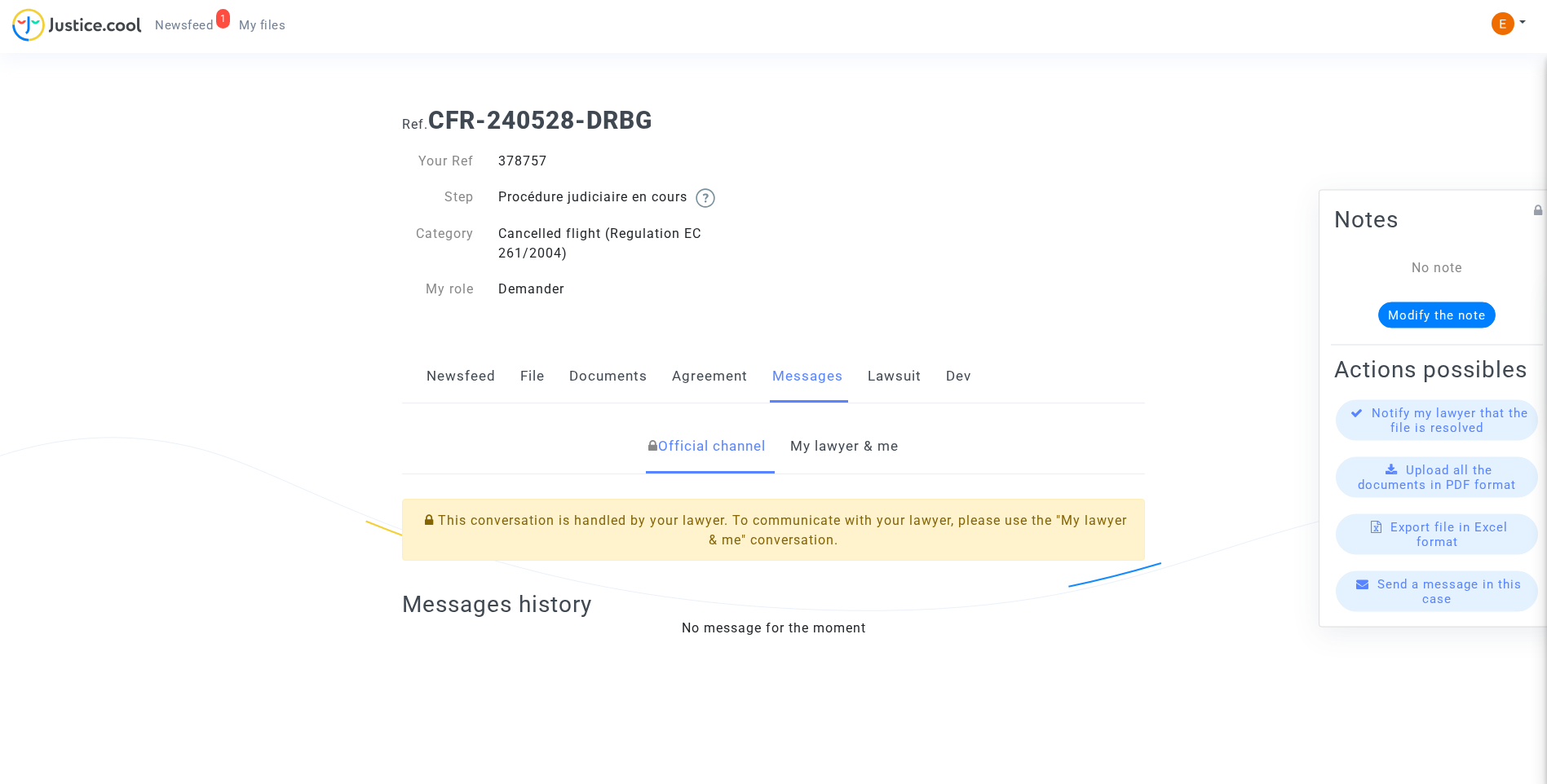
click at [890, 440] on link "My lawyer & me" at bounding box center [845, 447] width 108 height 54
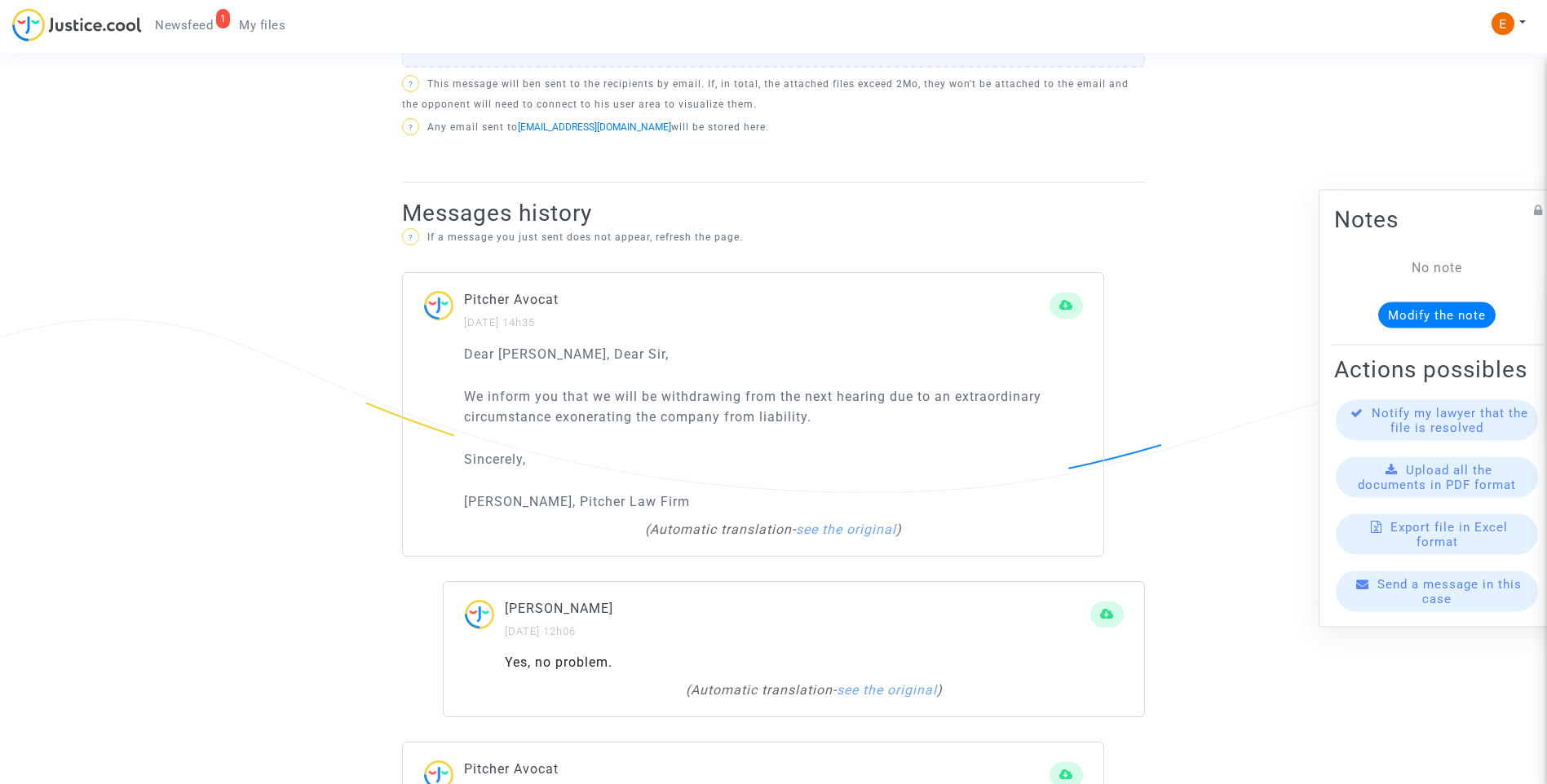
scroll to position [571, 0]
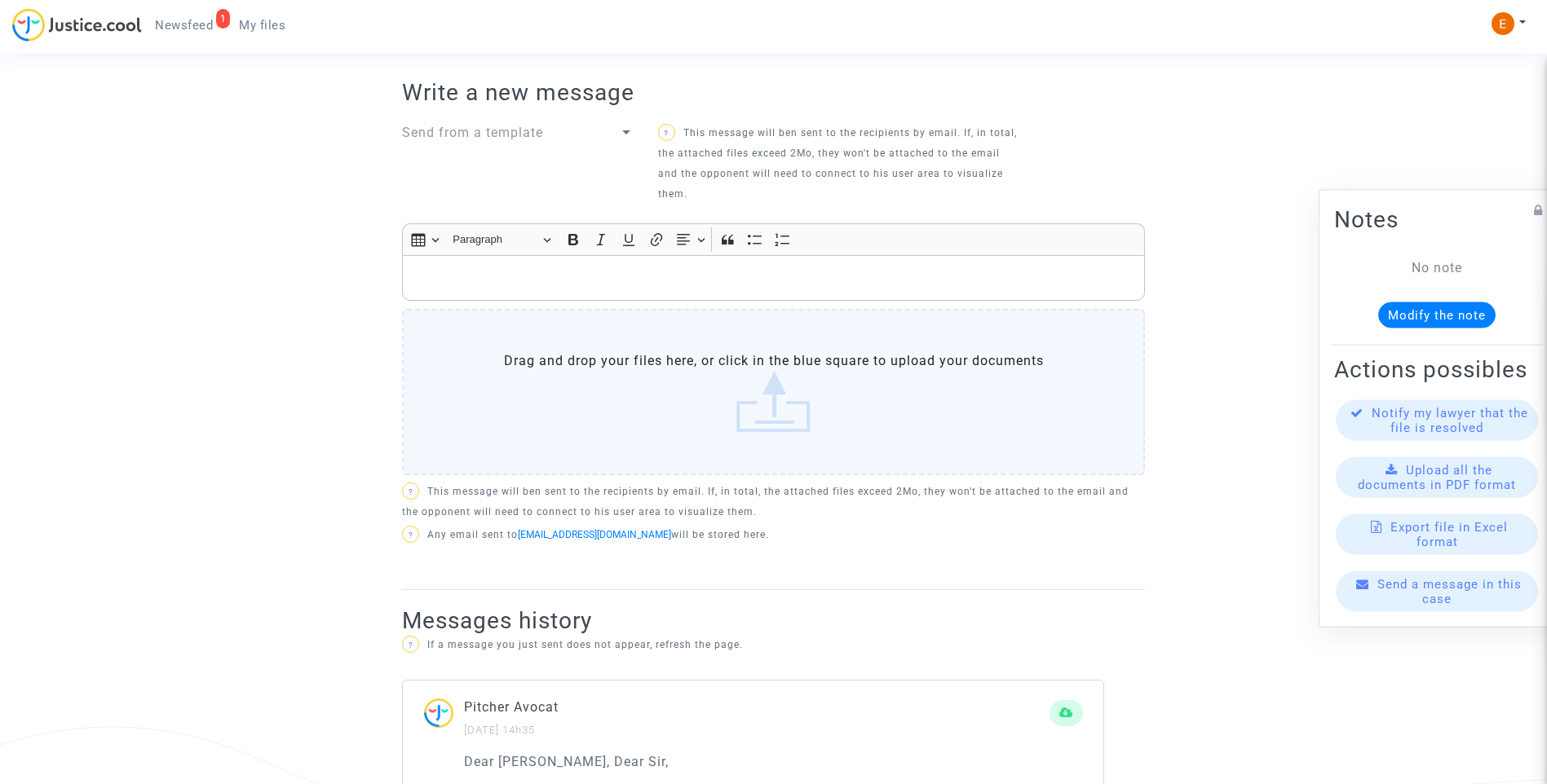
click at [563, 268] on p "Rich Text Editor, main" at bounding box center [774, 278] width 726 height 21
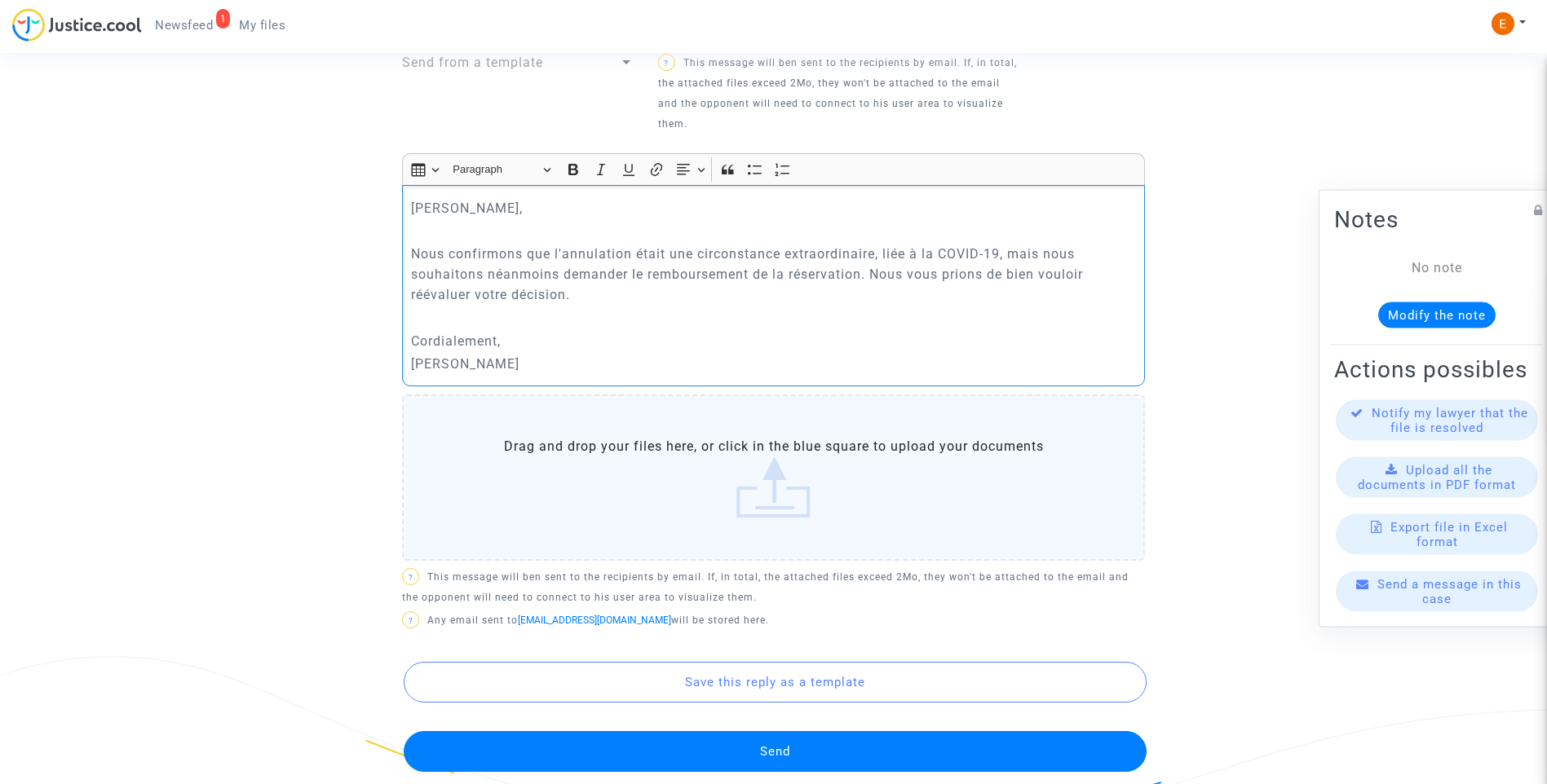
scroll to position [733, 0]
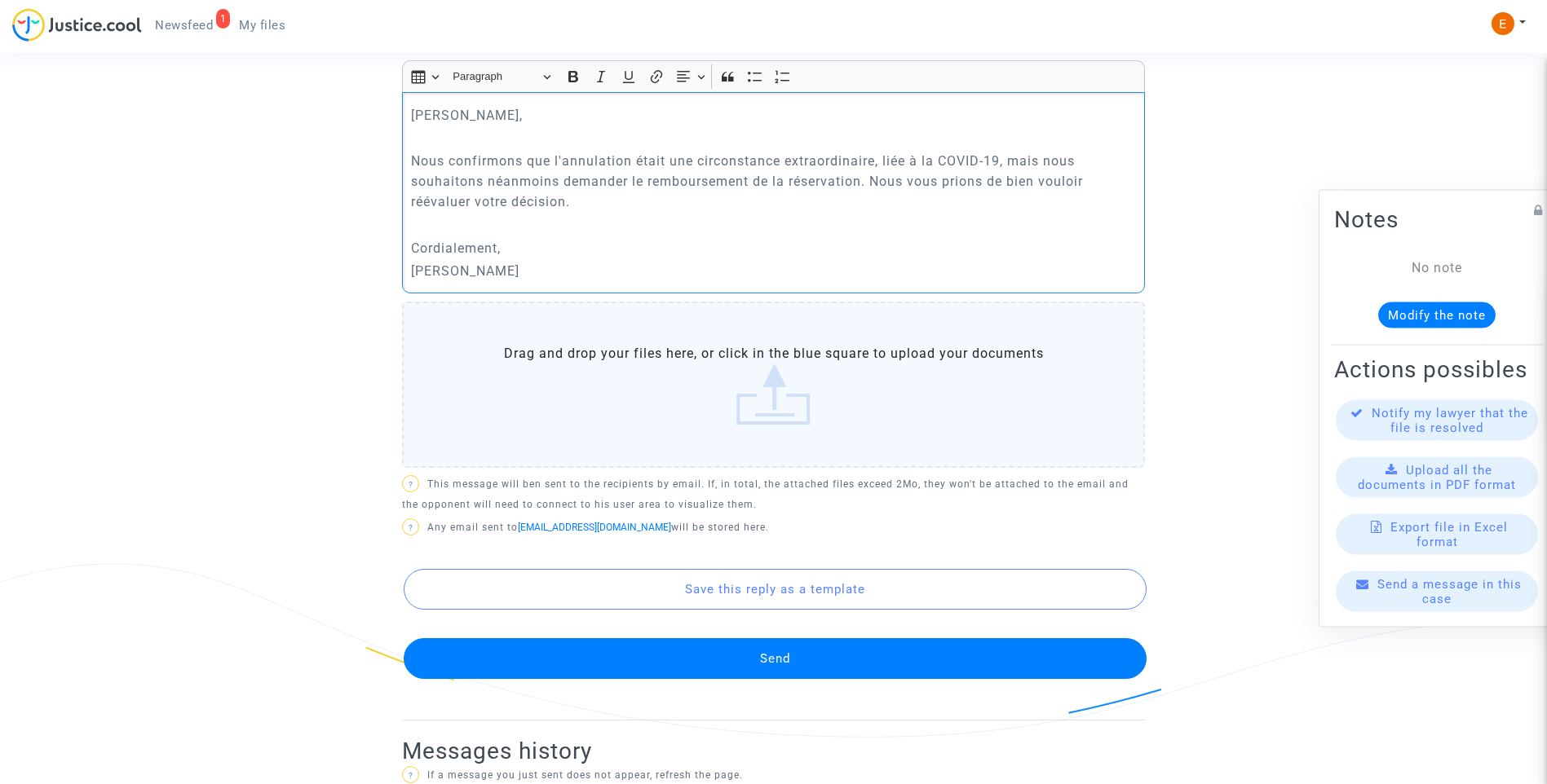
click at [839, 641] on button "Send" at bounding box center [774, 659] width 743 height 41
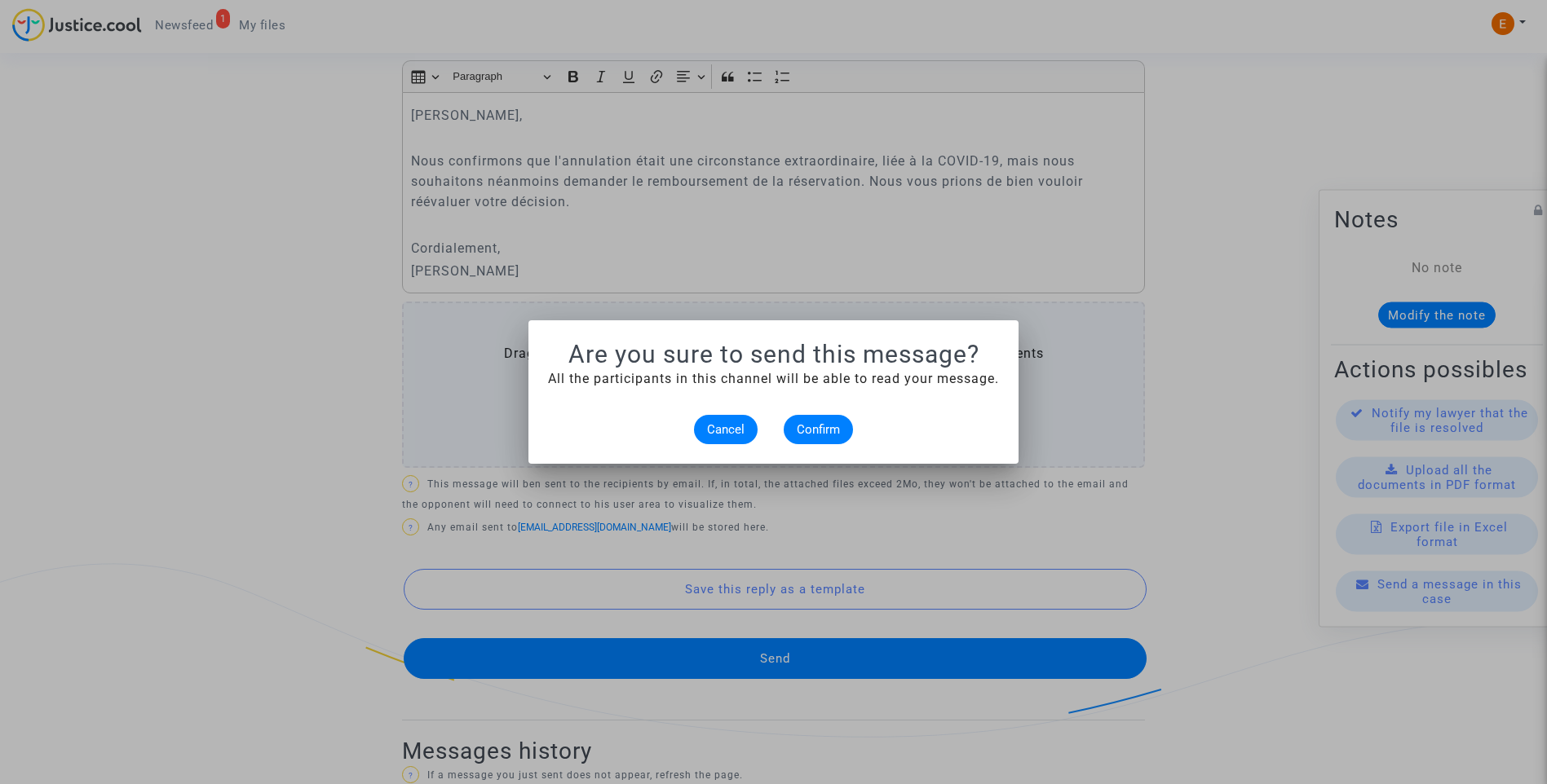
scroll to position [0, 0]
click at [829, 428] on span "Confirm" at bounding box center [819, 429] width 43 height 14
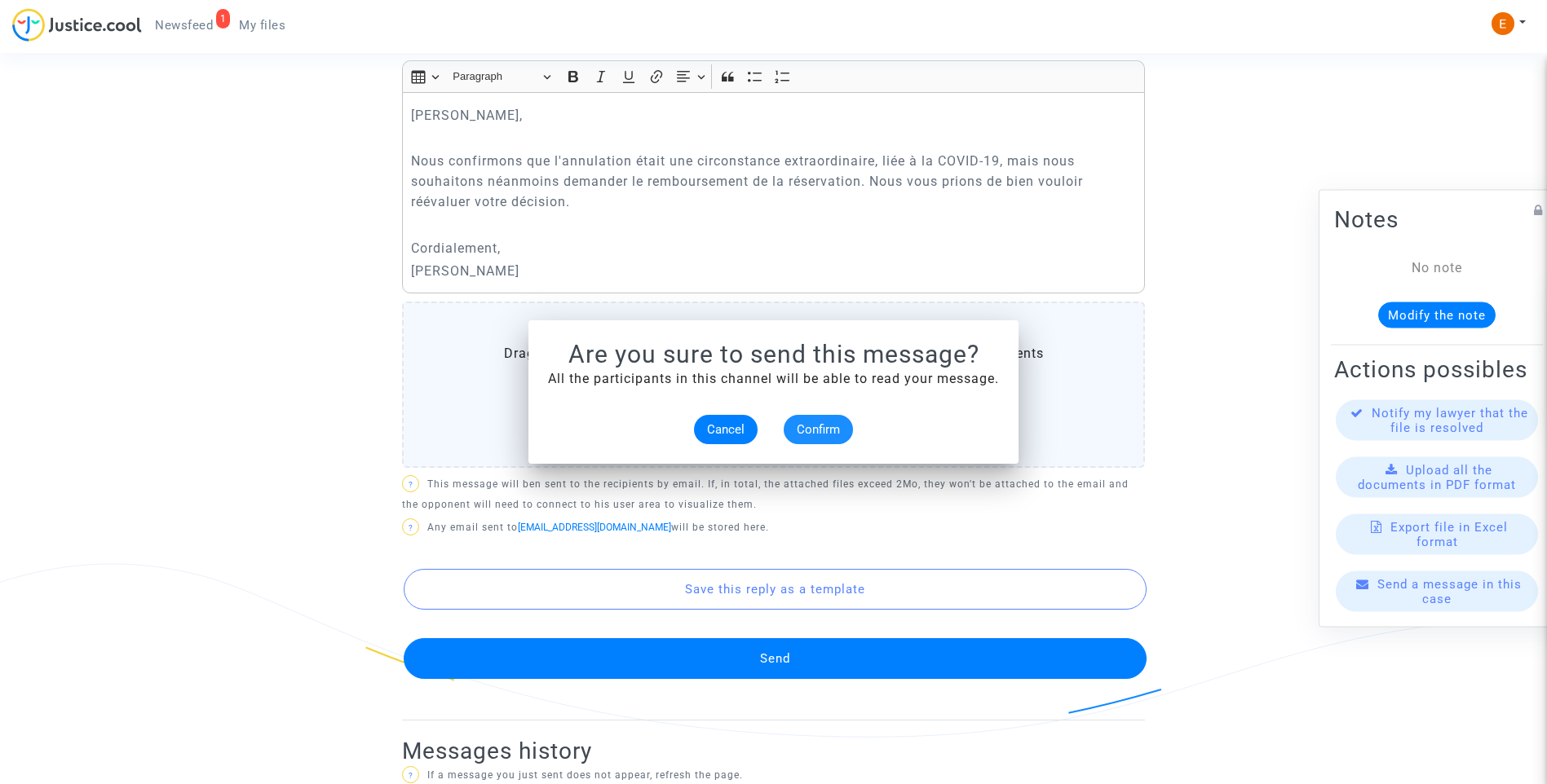
scroll to position [733, 0]
